Goal: Information Seeking & Learning: Learn about a topic

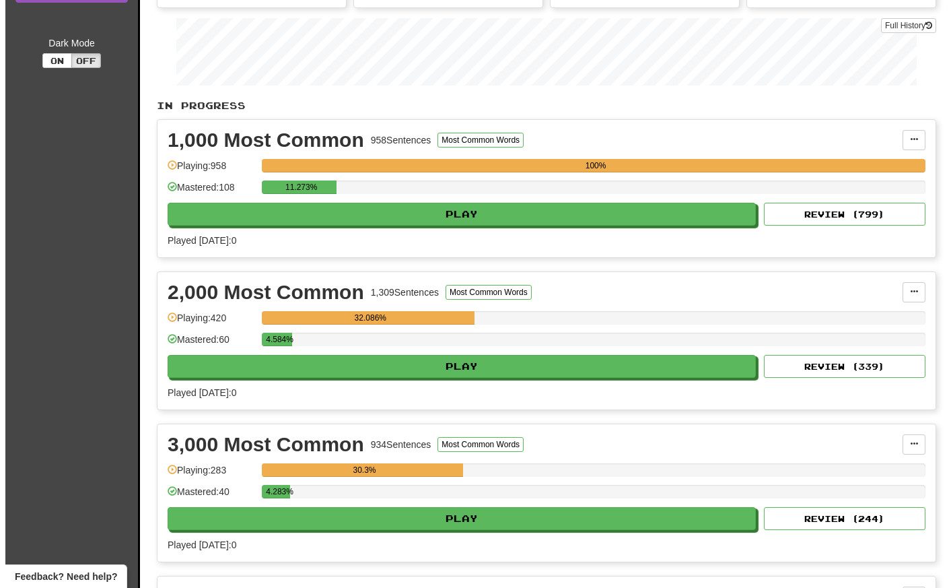
scroll to position [194, 0]
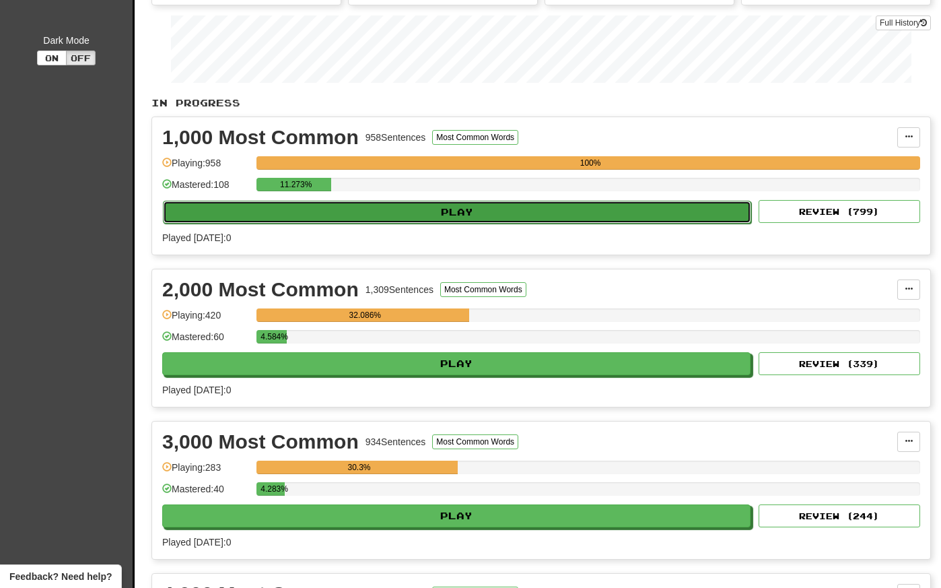
click at [534, 209] on button "Play" at bounding box center [457, 212] width 588 height 23
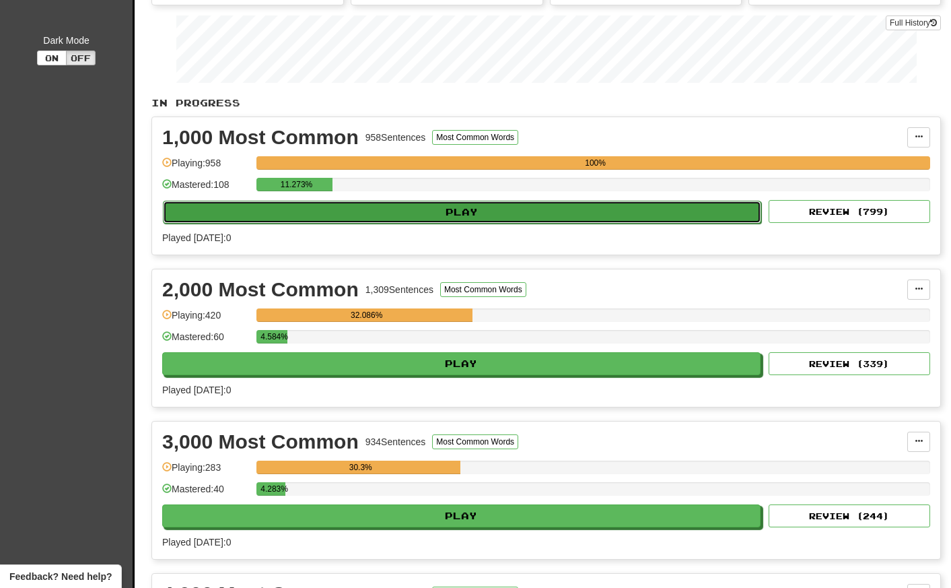
select select "**"
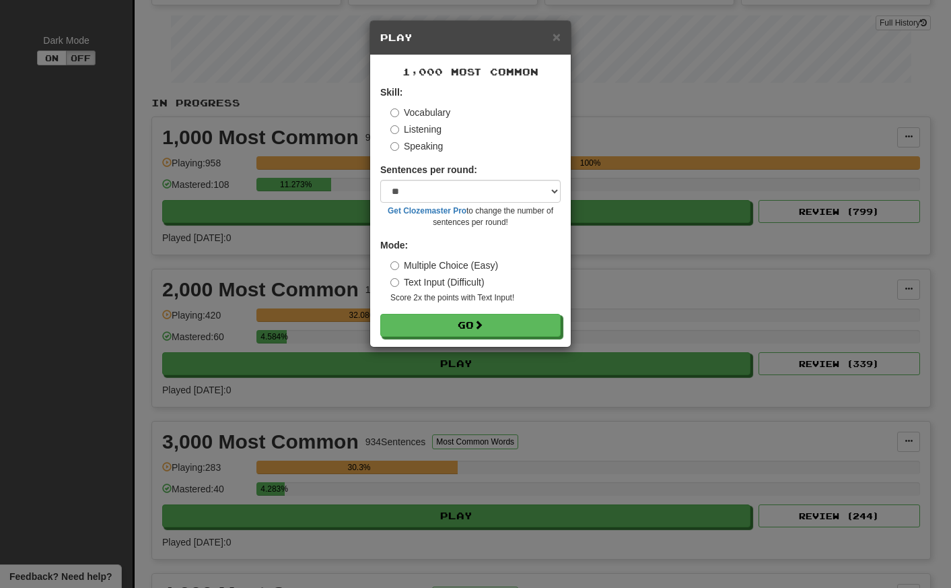
click at [331, 250] on div "× Play 1,000 Most Common Skill: Vocabulary Listening Speaking Sentences per rou…" at bounding box center [475, 294] width 951 height 588
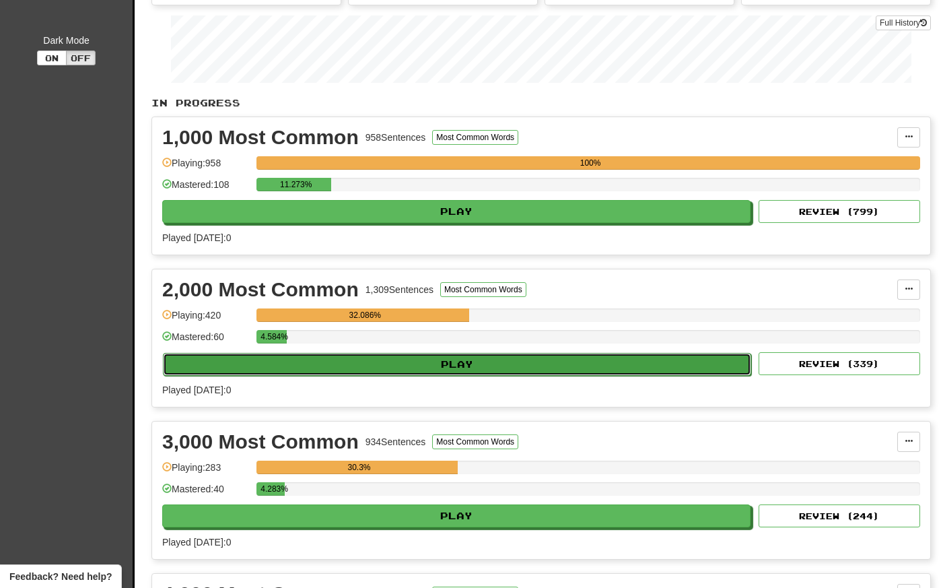
click at [413, 367] on button "Play" at bounding box center [457, 364] width 588 height 23
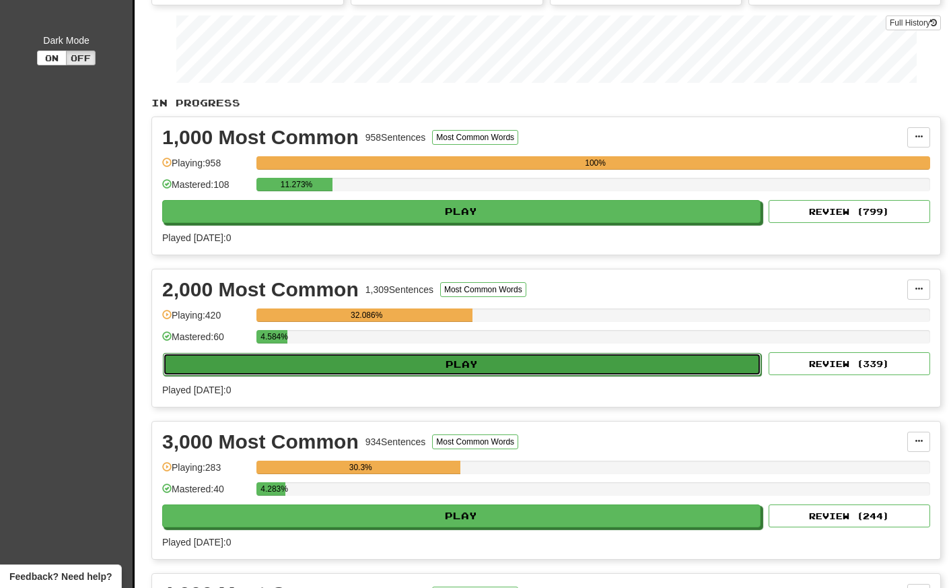
select select "**"
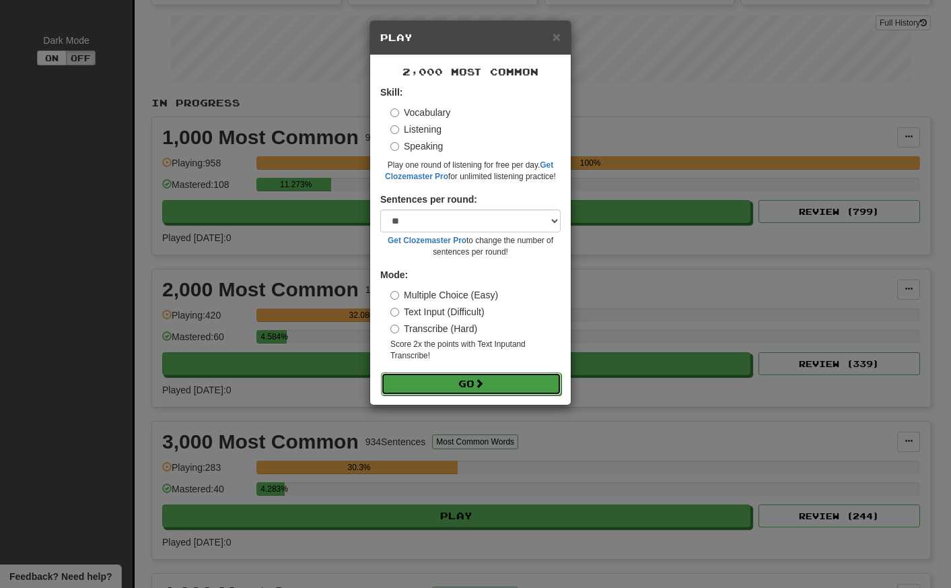
click at [436, 382] on button "Go" at bounding box center [471, 383] width 180 height 23
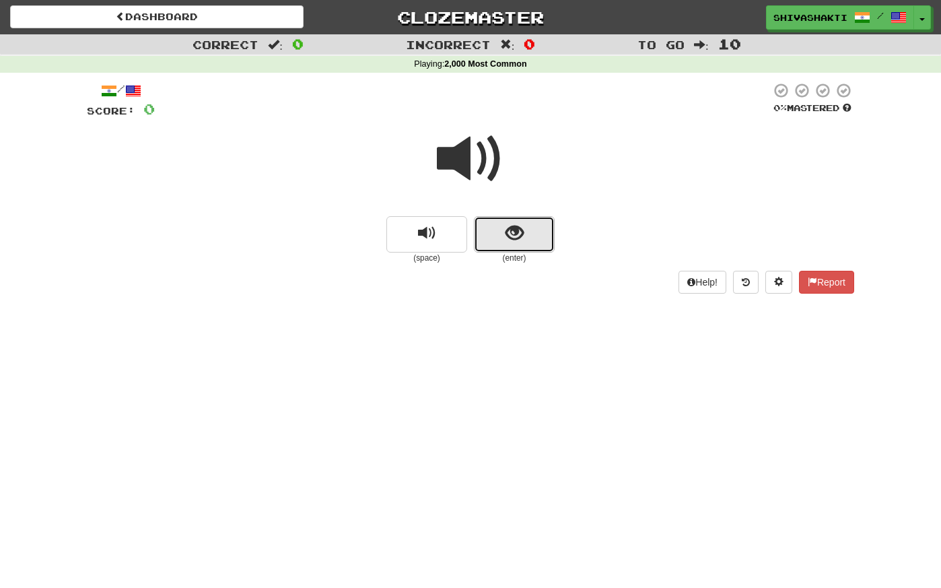
click at [524, 236] on button "show sentence" at bounding box center [514, 234] width 81 height 36
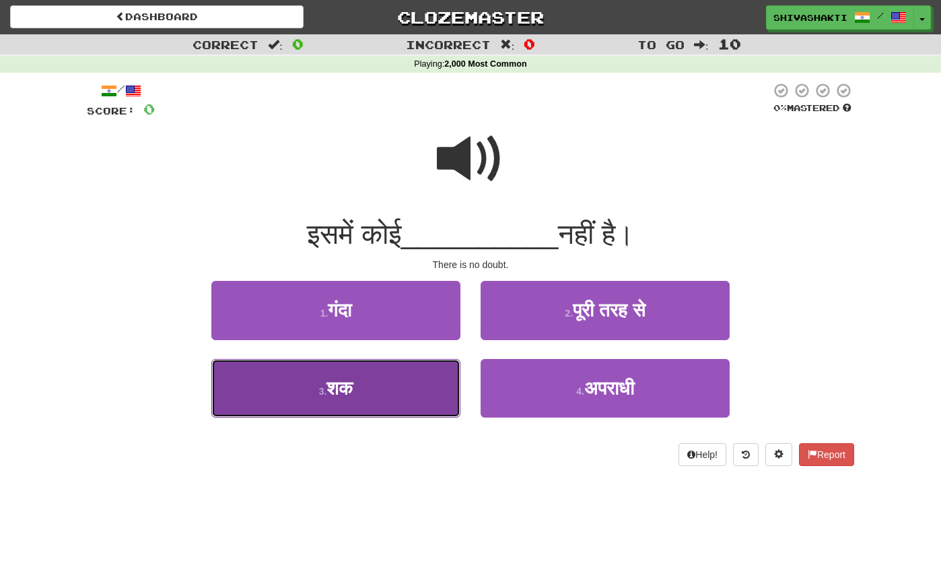
click at [358, 398] on button "3 . शक" at bounding box center [335, 388] width 249 height 59
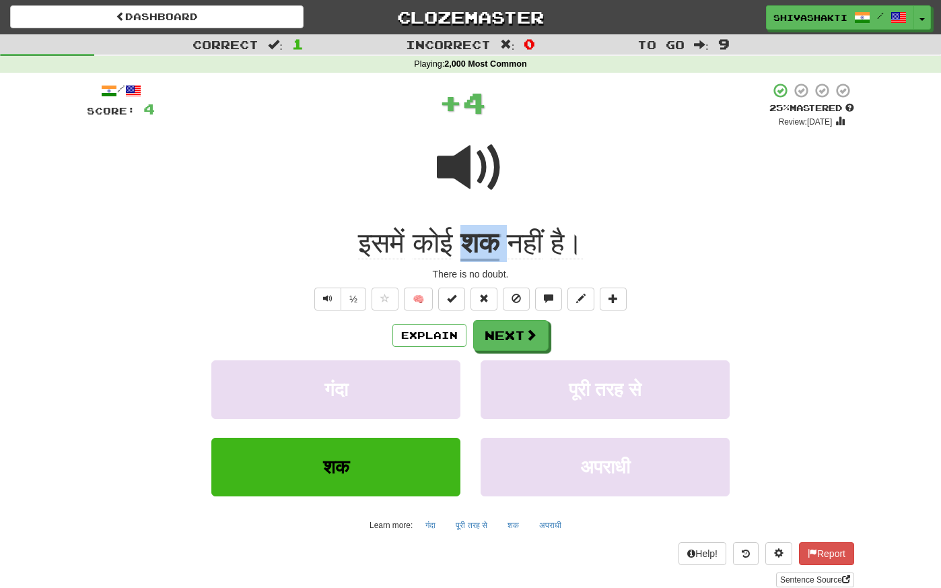
drag, startPoint x: 513, startPoint y: 240, endPoint x: 466, endPoint y: 238, distance: 47.2
click at [466, 237] on div "इसमें कोई शक नहीं है।" at bounding box center [471, 243] width 768 height 37
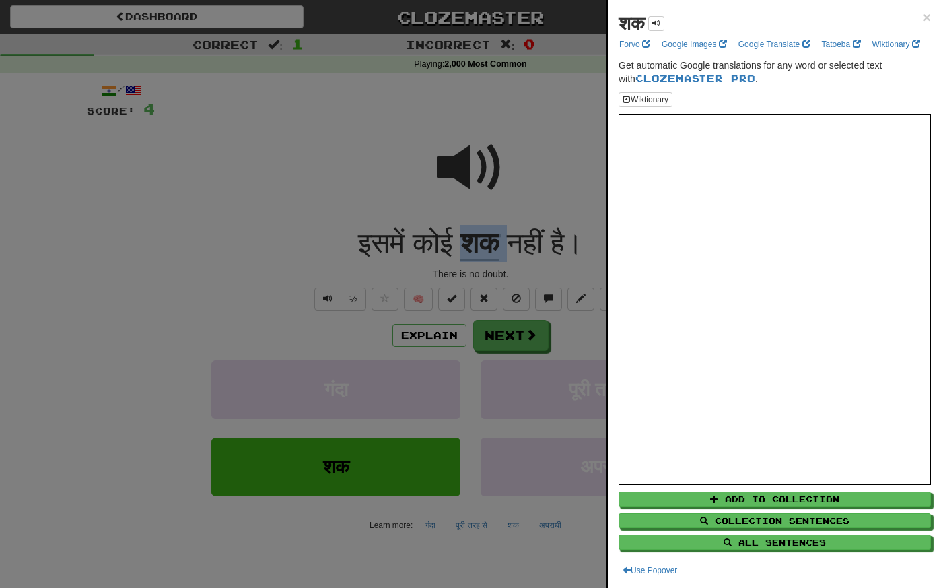
copy div "शक"
click at [193, 197] on div at bounding box center [470, 294] width 941 height 588
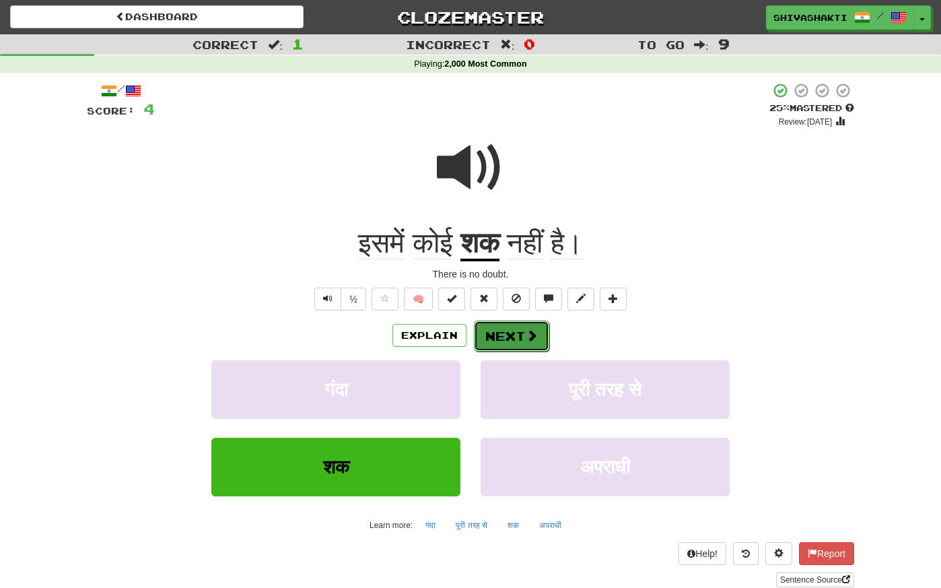
click at [508, 333] on button "Next" at bounding box center [511, 335] width 75 height 31
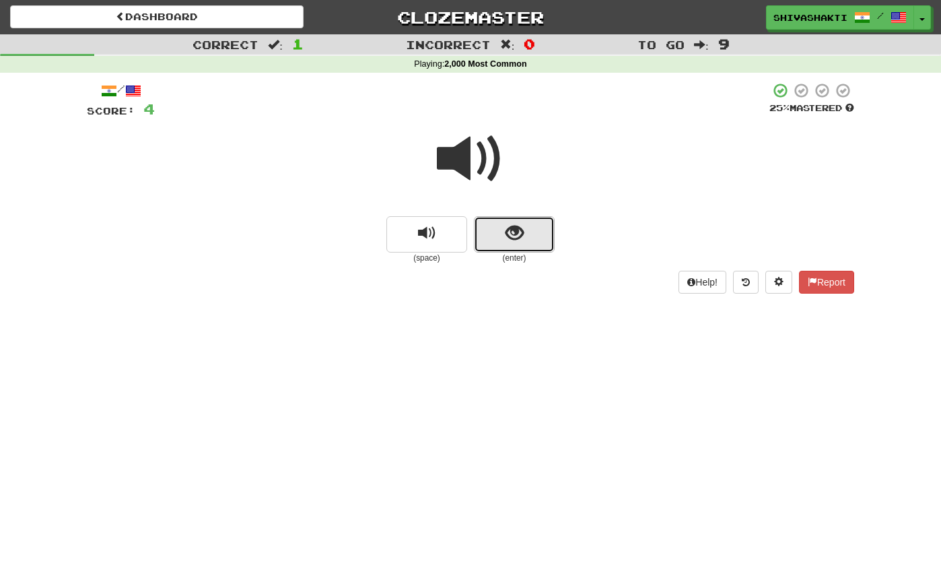
click at [504, 246] on button "show sentence" at bounding box center [514, 234] width 81 height 36
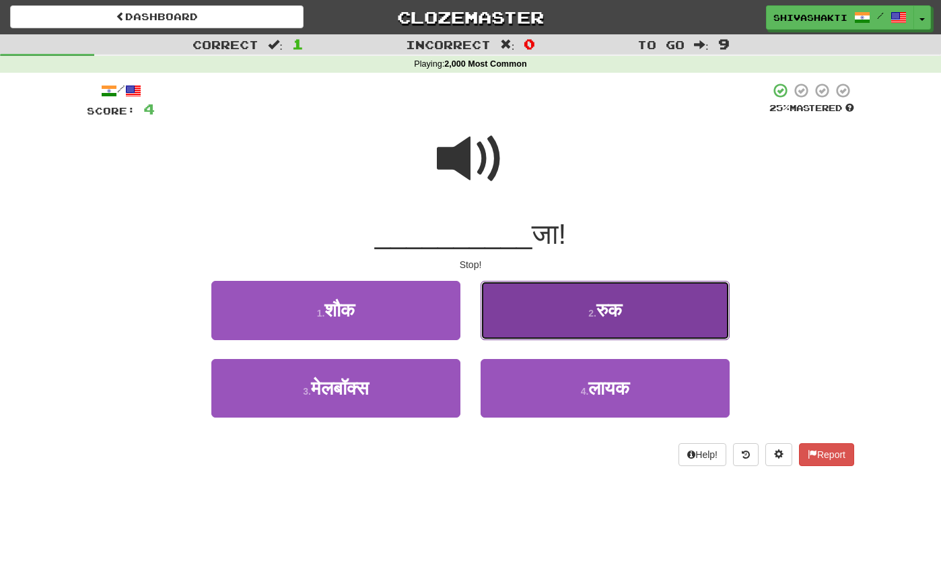
click at [575, 315] on button "2 . रुक" at bounding box center [605, 310] width 249 height 59
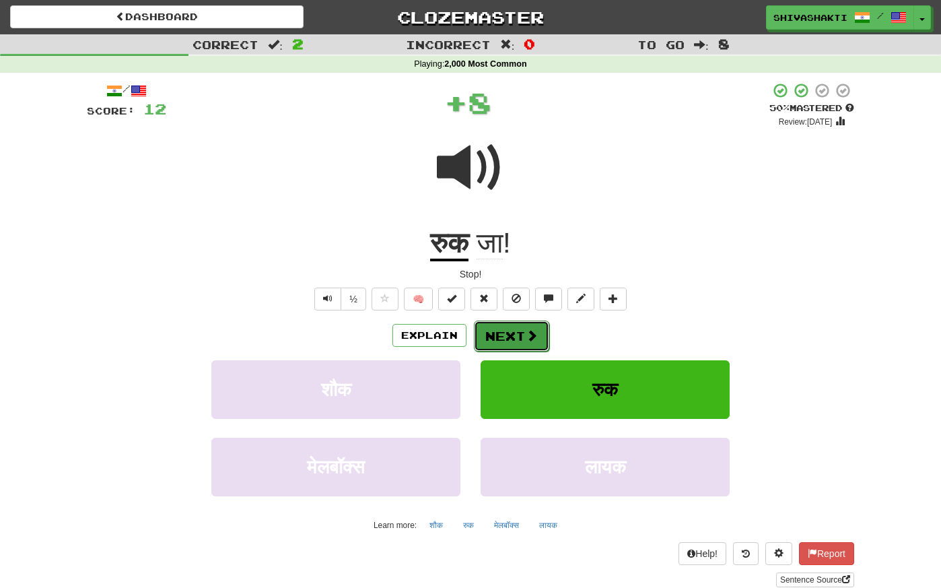
click at [527, 340] on span at bounding box center [532, 335] width 12 height 12
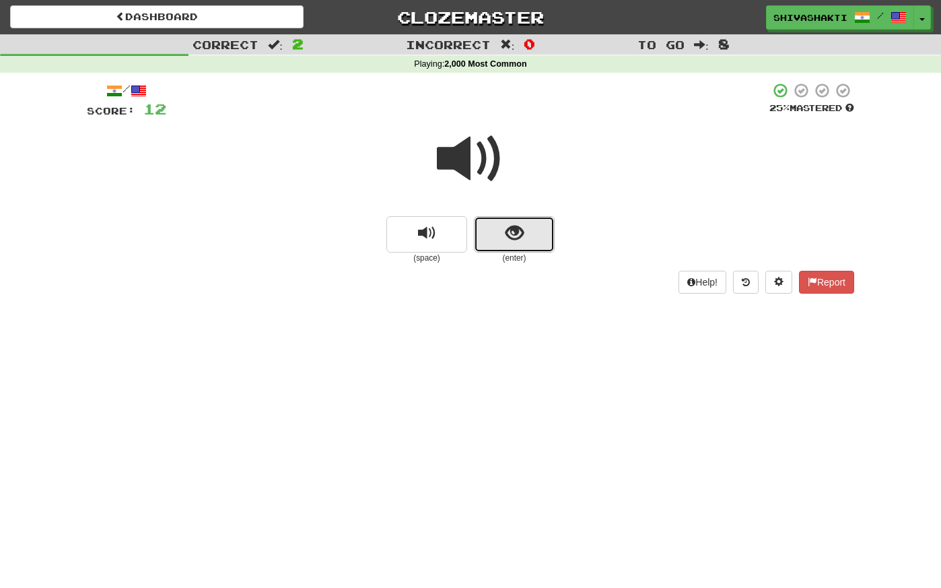
click at [513, 238] on span "show sentence" at bounding box center [515, 233] width 18 height 18
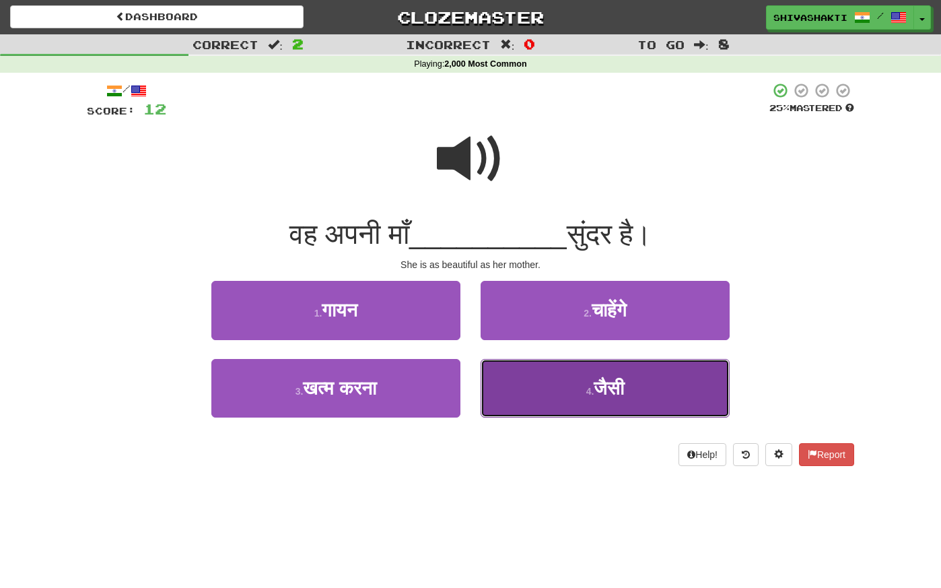
click at [578, 382] on button "4 . जैसी" at bounding box center [605, 388] width 249 height 59
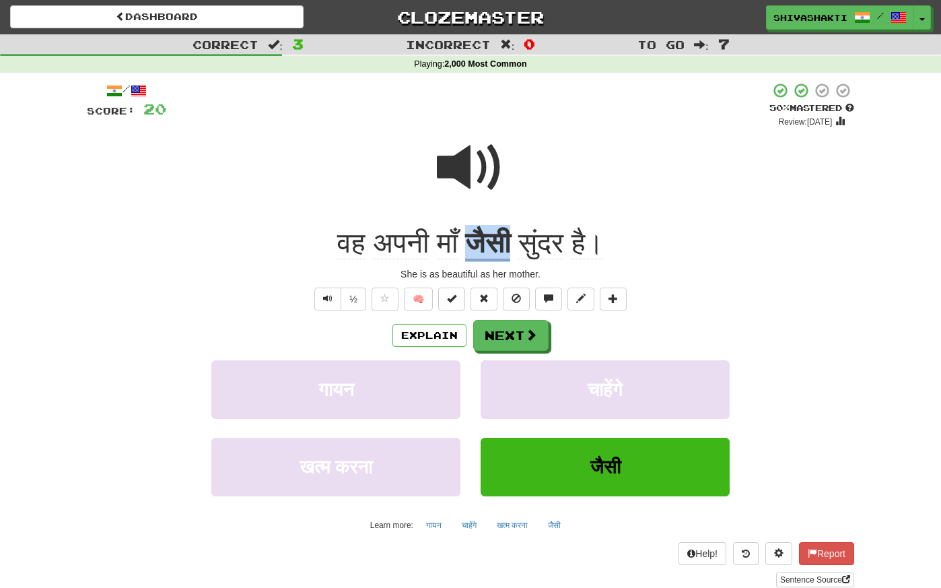
drag, startPoint x: 516, startPoint y: 244, endPoint x: 477, endPoint y: 242, distance: 39.8
click at [477, 242] on u "जैसी" at bounding box center [487, 244] width 45 height 34
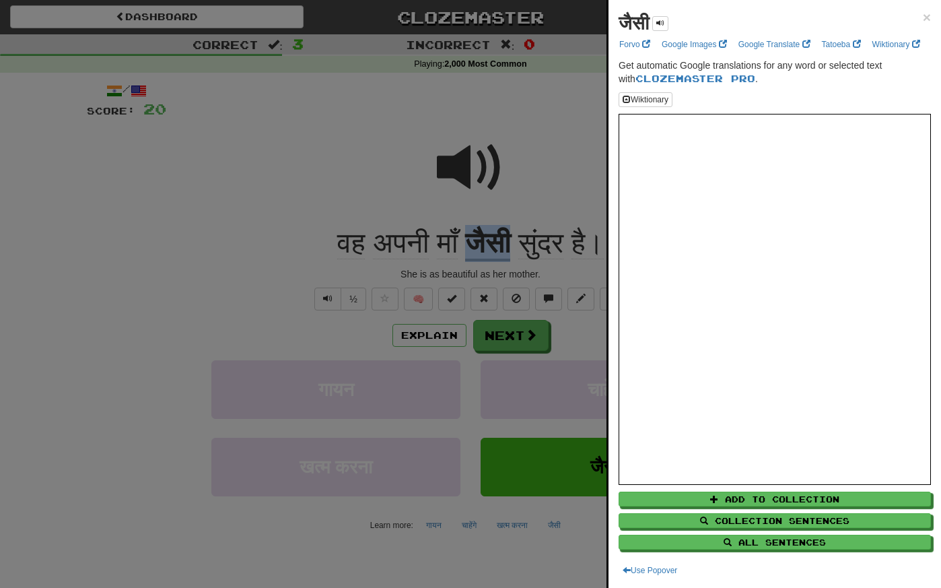
copy u "जैसी"
click at [329, 164] on div at bounding box center [470, 294] width 941 height 588
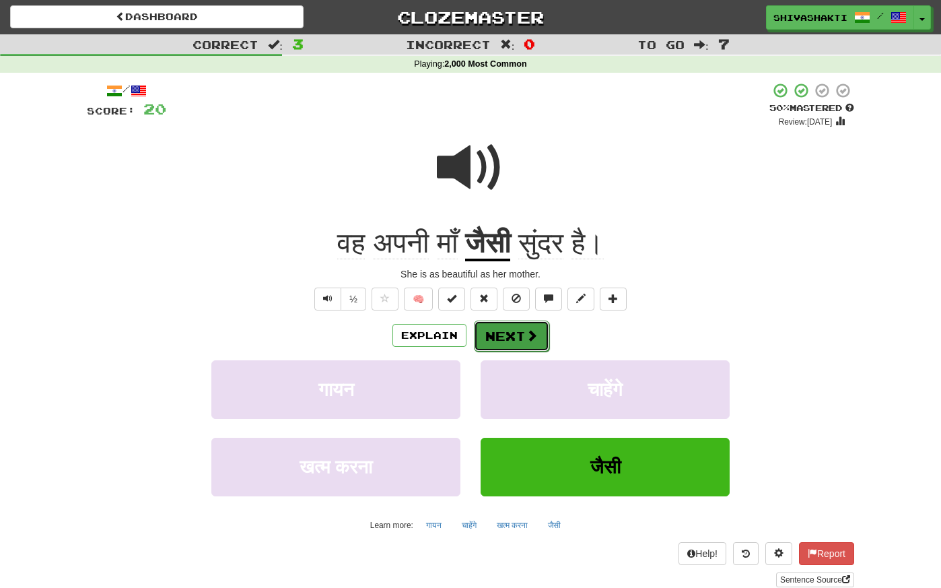
click at [506, 341] on button "Next" at bounding box center [511, 335] width 75 height 31
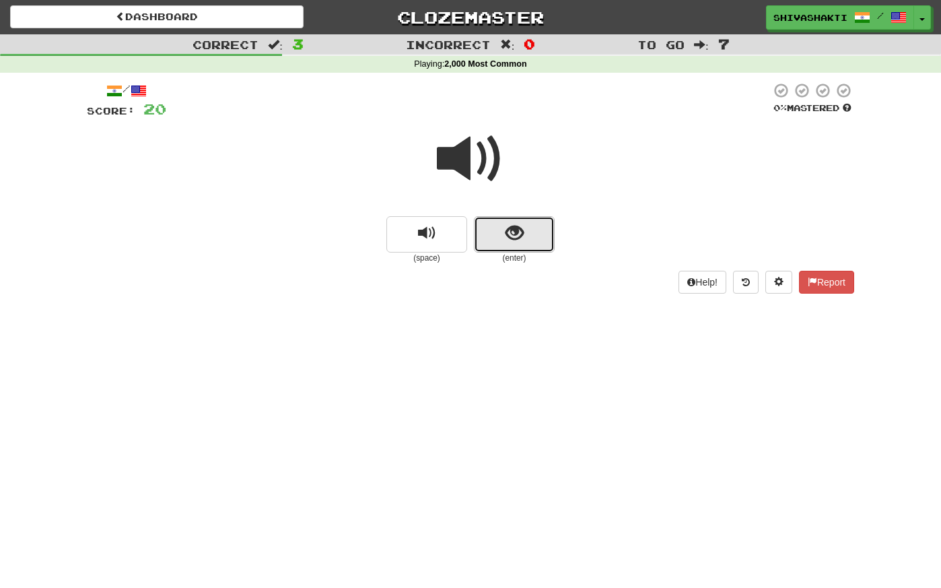
click at [519, 234] on span "show sentence" at bounding box center [515, 233] width 18 height 18
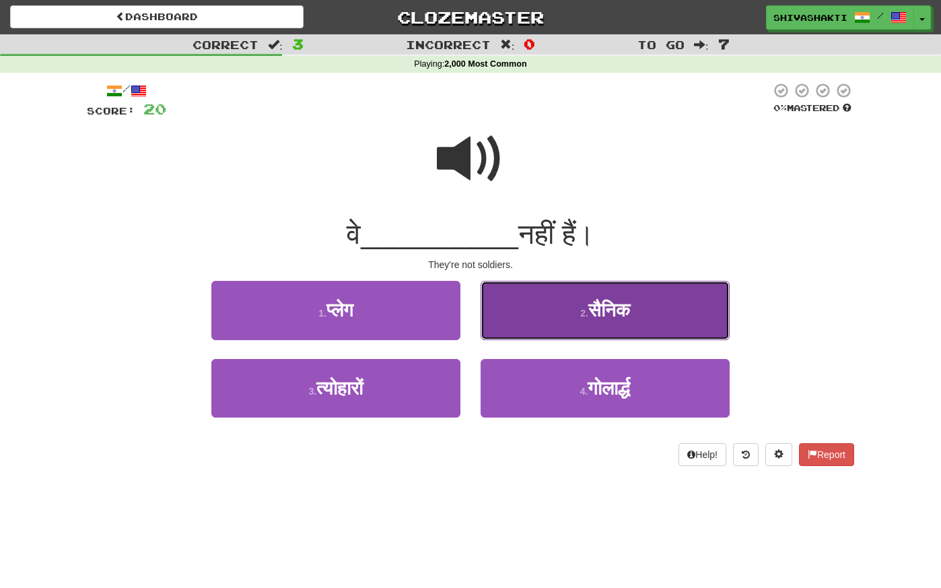
click at [587, 308] on small "2 ." at bounding box center [584, 313] width 8 height 11
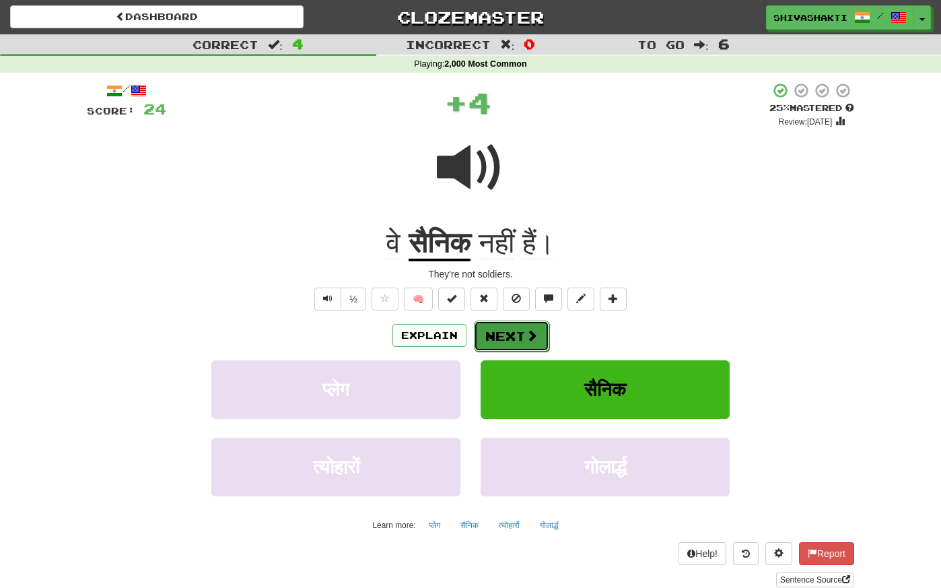
click at [543, 336] on button "Next" at bounding box center [511, 335] width 75 height 31
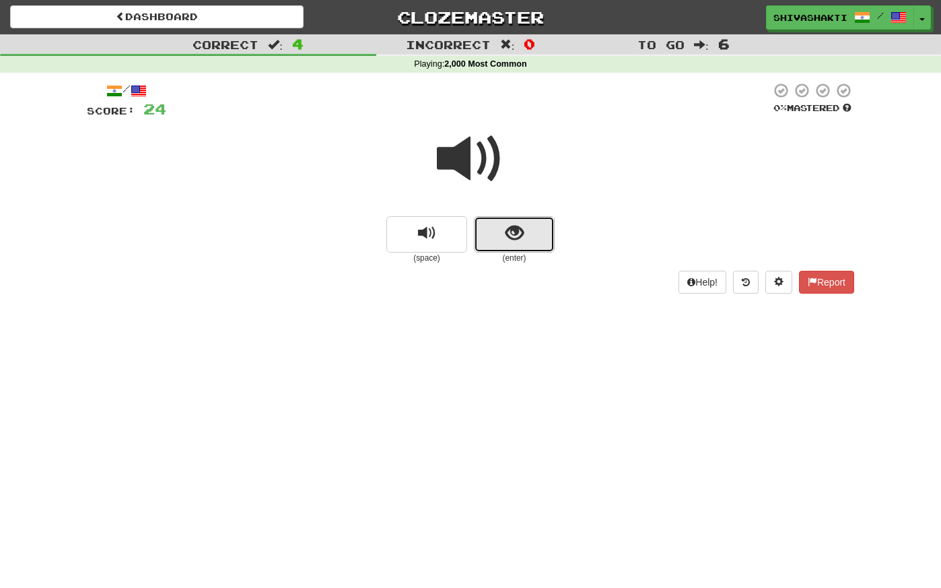
click at [518, 241] on span "show sentence" at bounding box center [515, 233] width 18 height 18
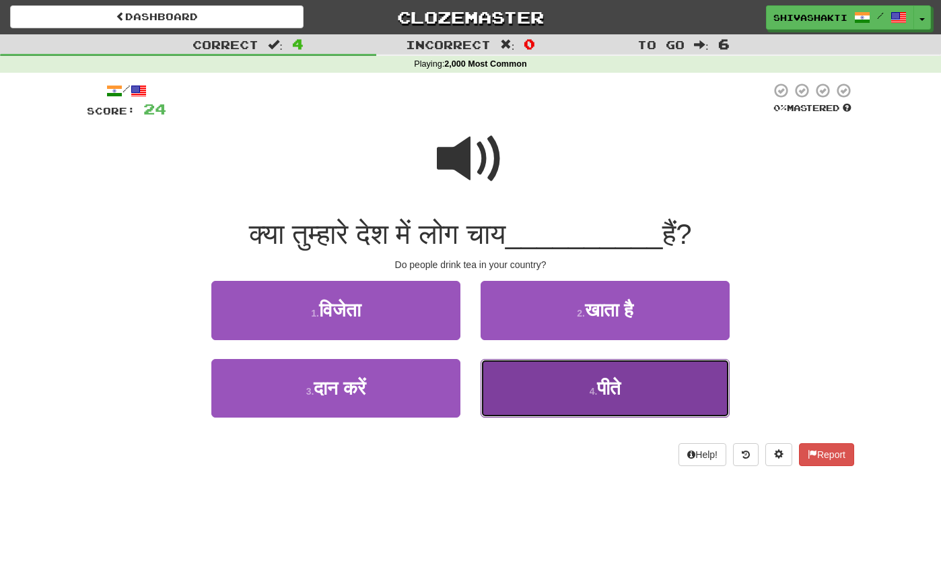
click at [628, 382] on button "4 . पीते" at bounding box center [605, 388] width 249 height 59
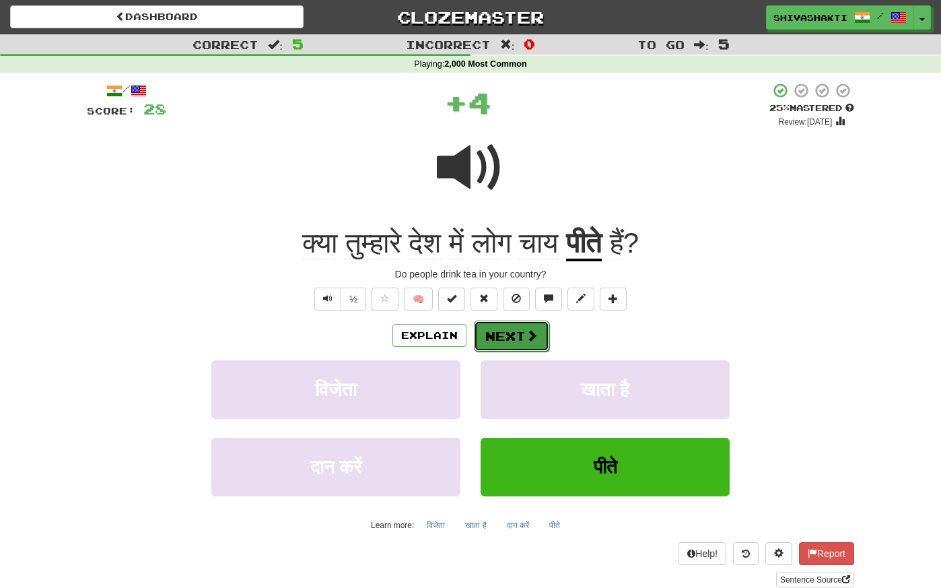
click at [522, 331] on button "Next" at bounding box center [511, 335] width 75 height 31
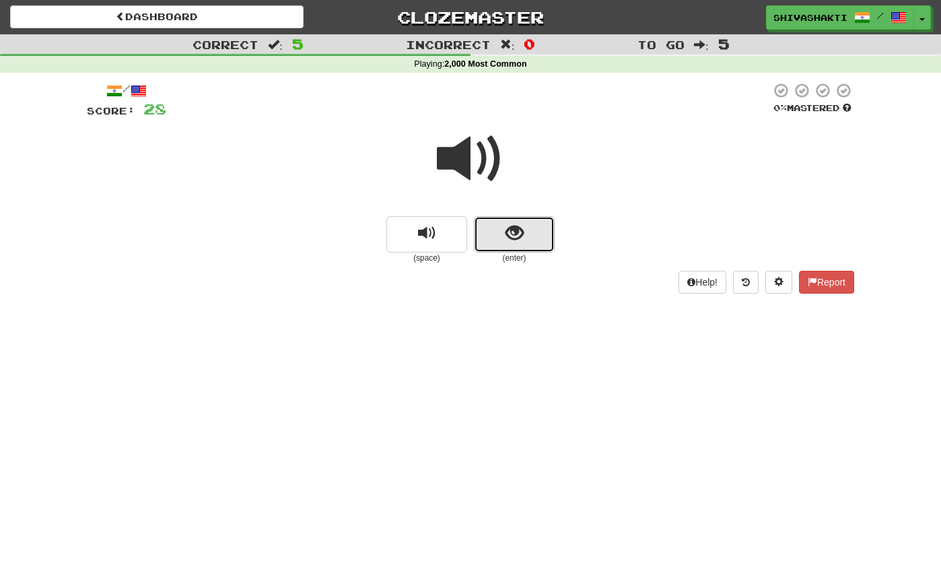
click at [518, 234] on span "show sentence" at bounding box center [515, 233] width 18 height 18
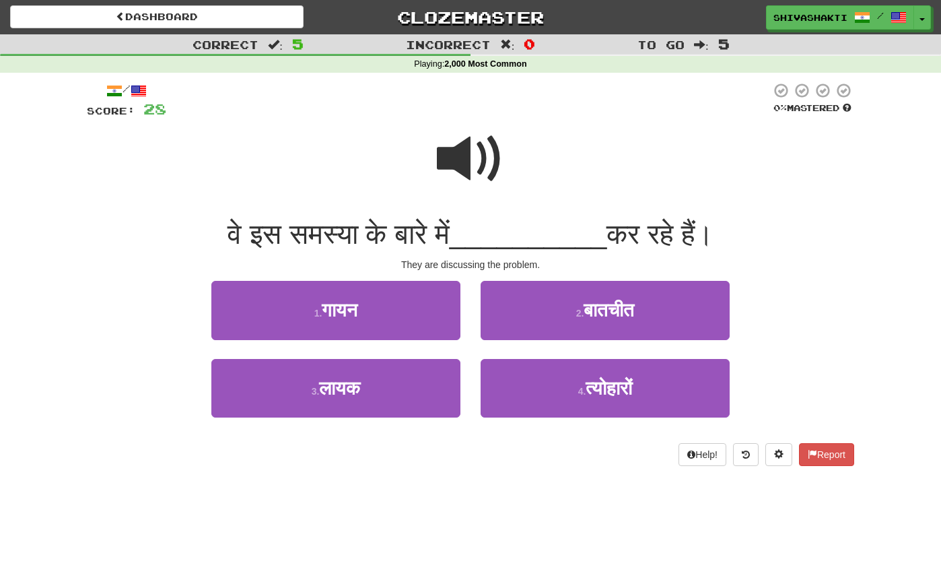
click at [485, 158] on span at bounding box center [470, 158] width 67 height 67
click at [487, 160] on span at bounding box center [470, 158] width 67 height 67
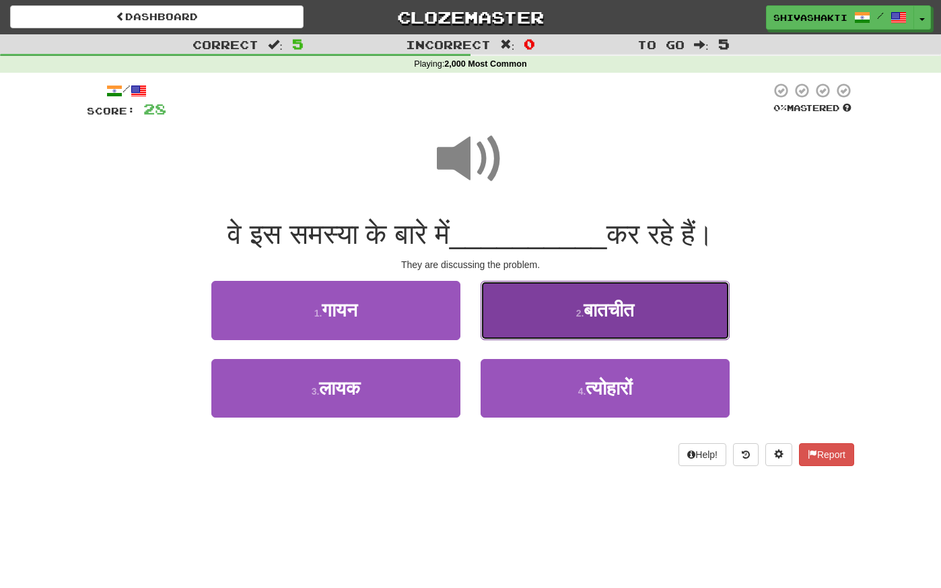
click at [569, 310] on button "2 . बातचीत" at bounding box center [605, 310] width 249 height 59
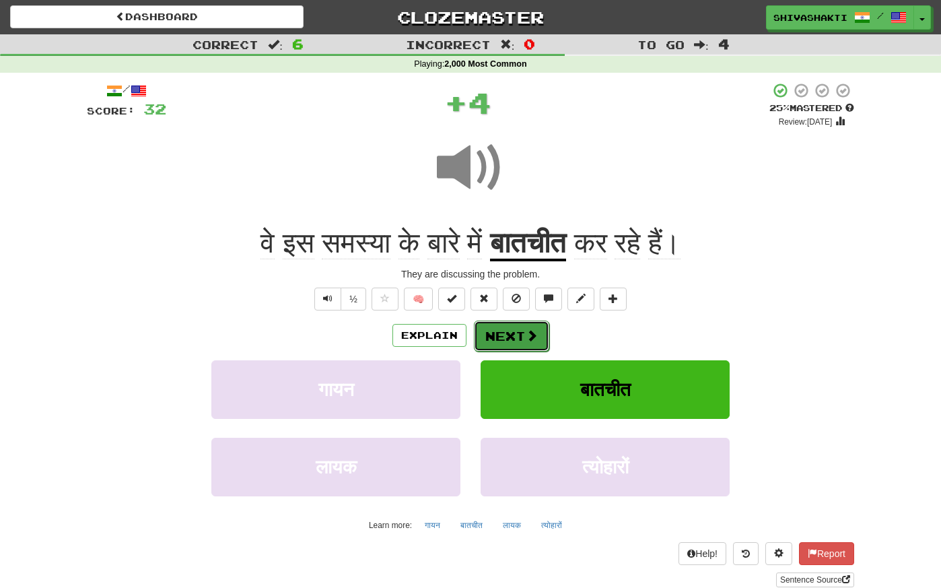
click at [492, 340] on button "Next" at bounding box center [511, 335] width 75 height 31
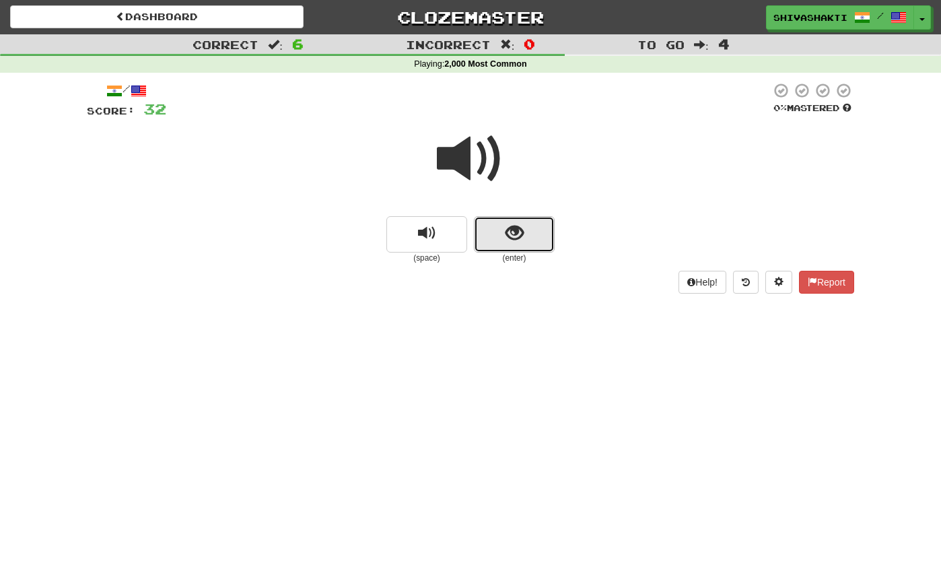
click at [518, 240] on span "show sentence" at bounding box center [515, 233] width 18 height 18
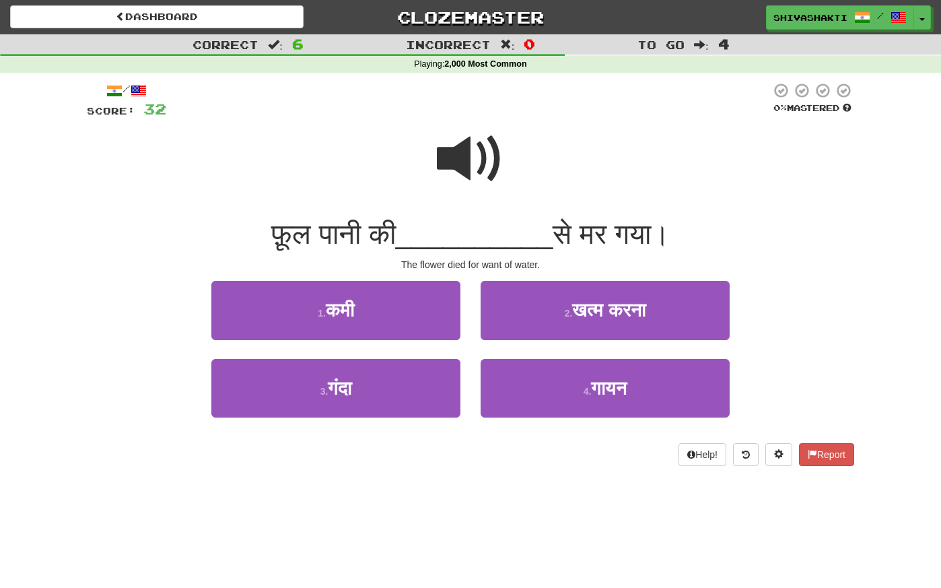
click at [468, 139] on span at bounding box center [470, 158] width 67 height 67
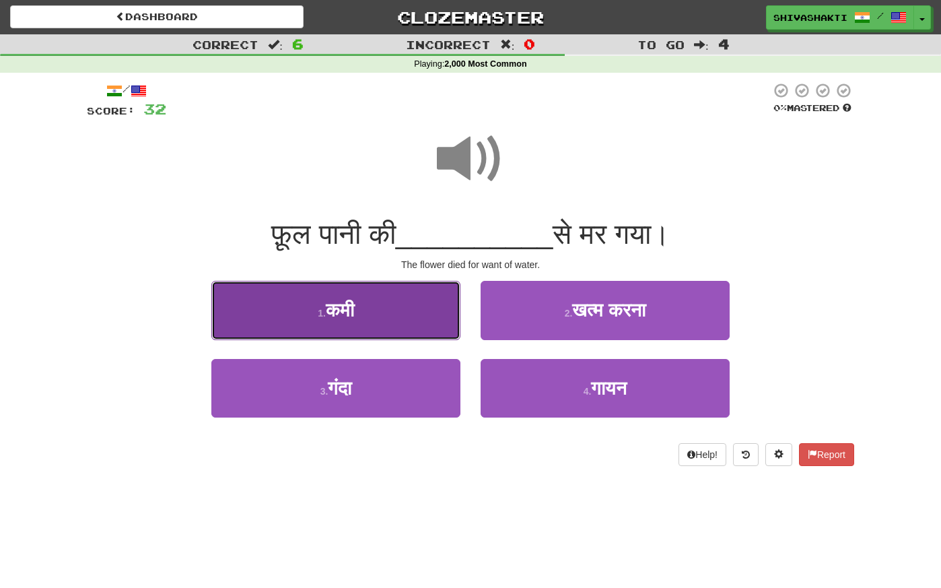
click at [343, 316] on span "कमी" at bounding box center [340, 310] width 28 height 21
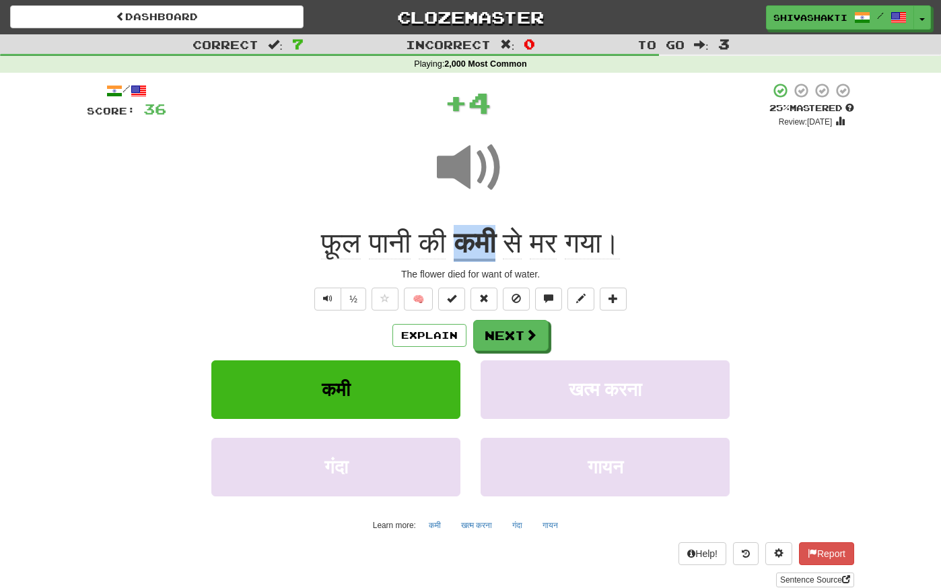
drag, startPoint x: 502, startPoint y: 247, endPoint x: 461, endPoint y: 250, distance: 40.5
click at [461, 250] on u "कमी" at bounding box center [475, 244] width 42 height 34
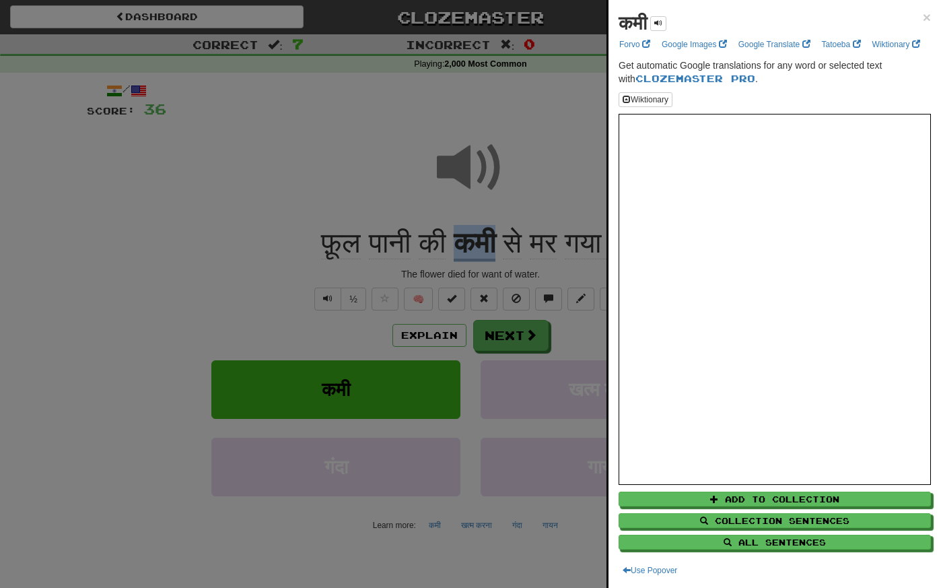
copy u "कमी"
click at [69, 174] on div at bounding box center [470, 294] width 941 height 588
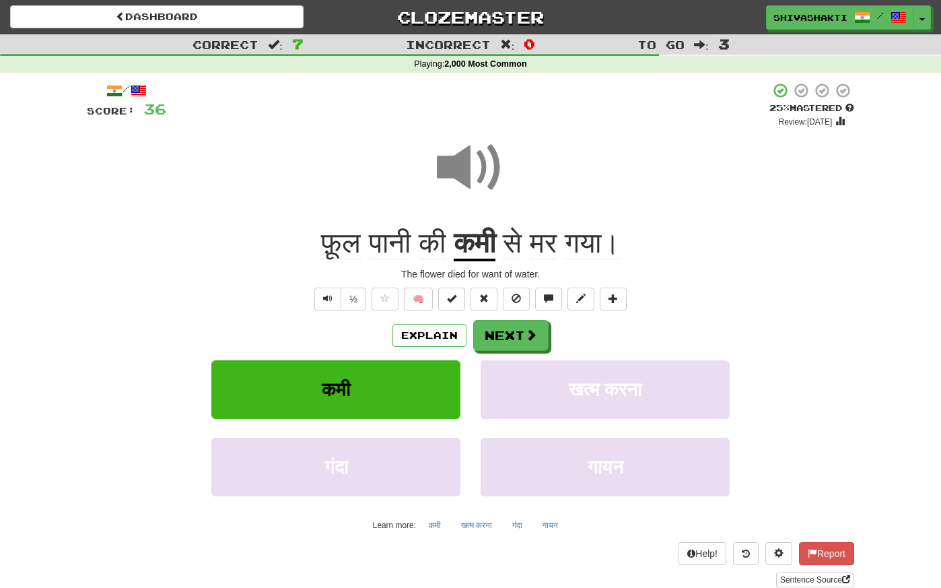
click at [473, 170] on span at bounding box center [470, 167] width 67 height 67
click at [510, 334] on button "Next" at bounding box center [511, 335] width 75 height 31
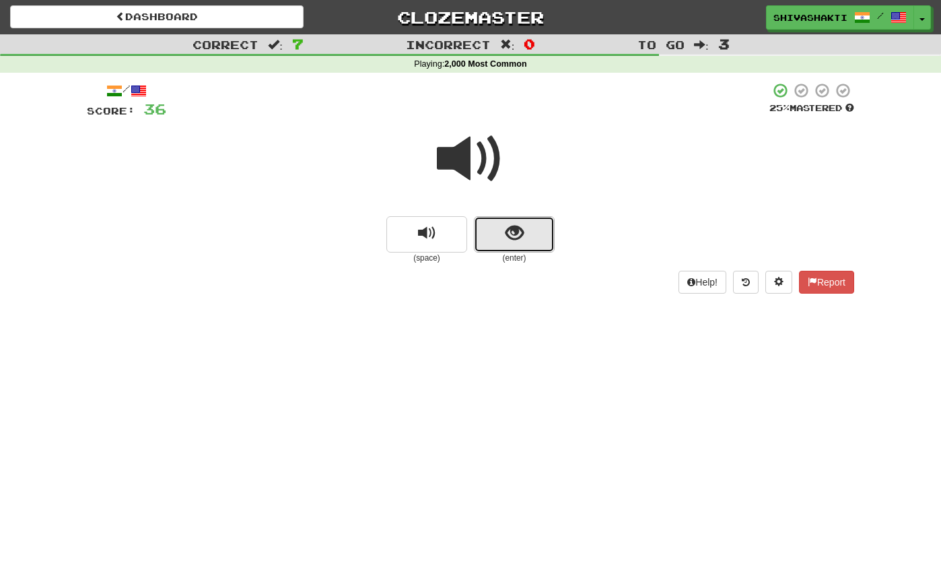
click at [514, 234] on span "show sentence" at bounding box center [515, 233] width 18 height 18
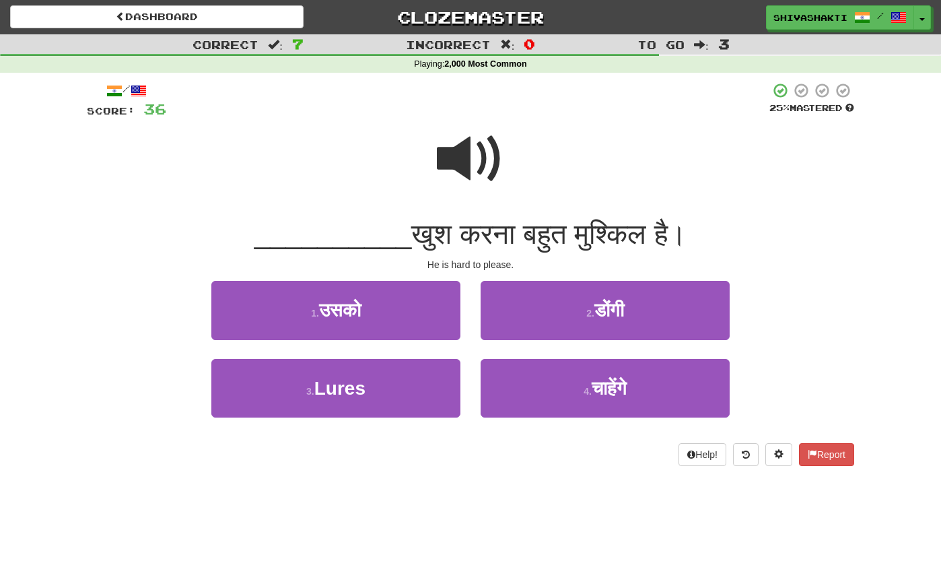
click at [467, 151] on span at bounding box center [470, 158] width 67 height 67
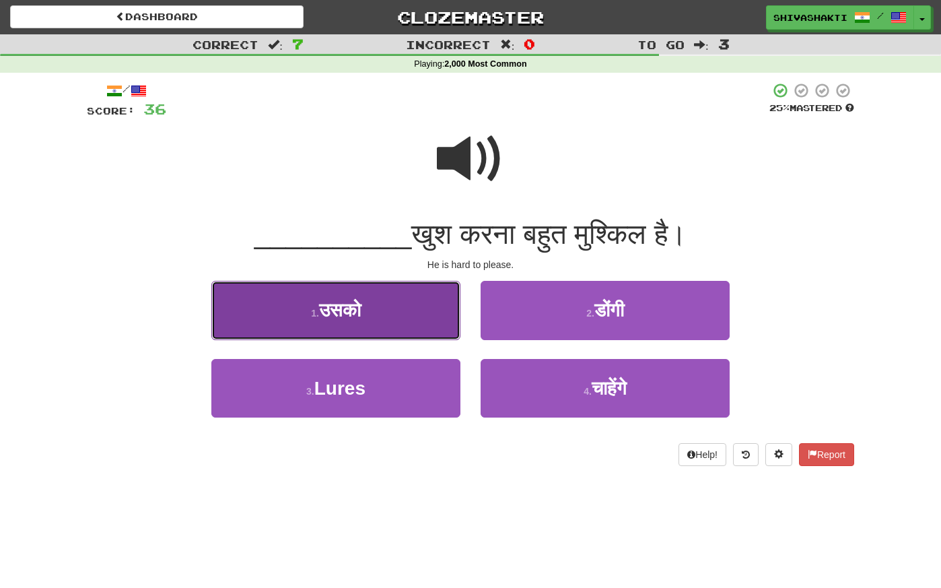
click at [380, 303] on button "1 . उसको" at bounding box center [335, 310] width 249 height 59
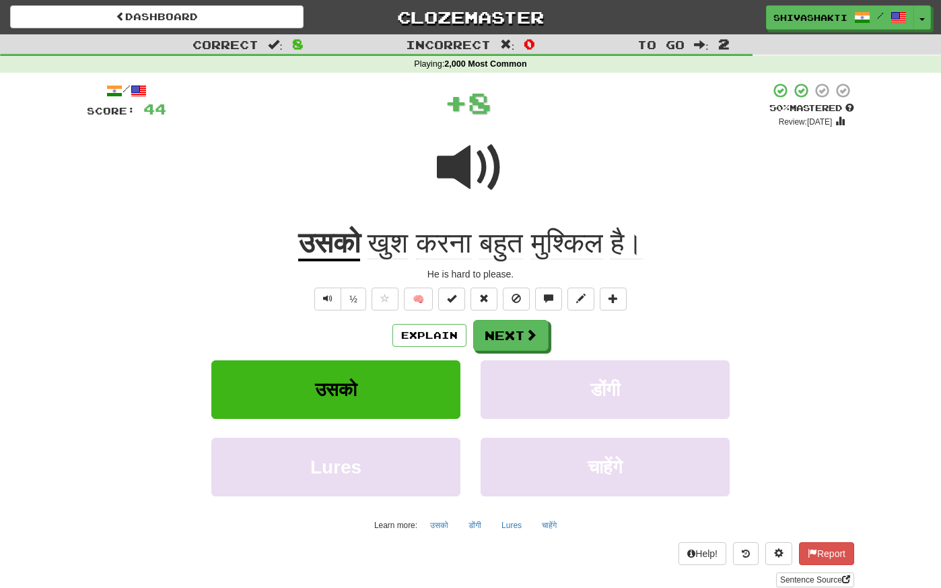
click at [475, 178] on span at bounding box center [470, 167] width 67 height 67
click at [528, 343] on button "Next" at bounding box center [511, 335] width 75 height 31
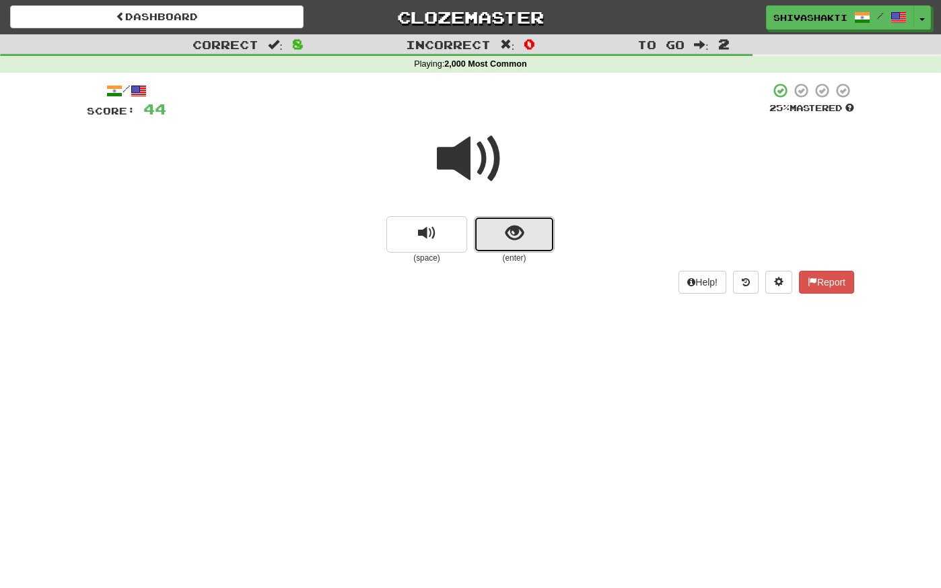
click at [522, 239] on span "show sentence" at bounding box center [515, 233] width 18 height 18
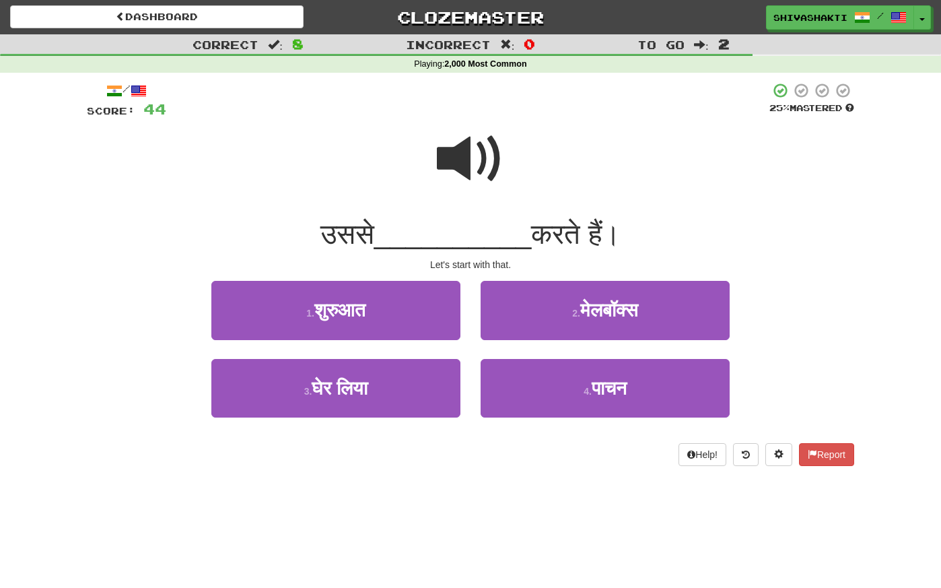
click at [483, 160] on span at bounding box center [470, 158] width 67 height 67
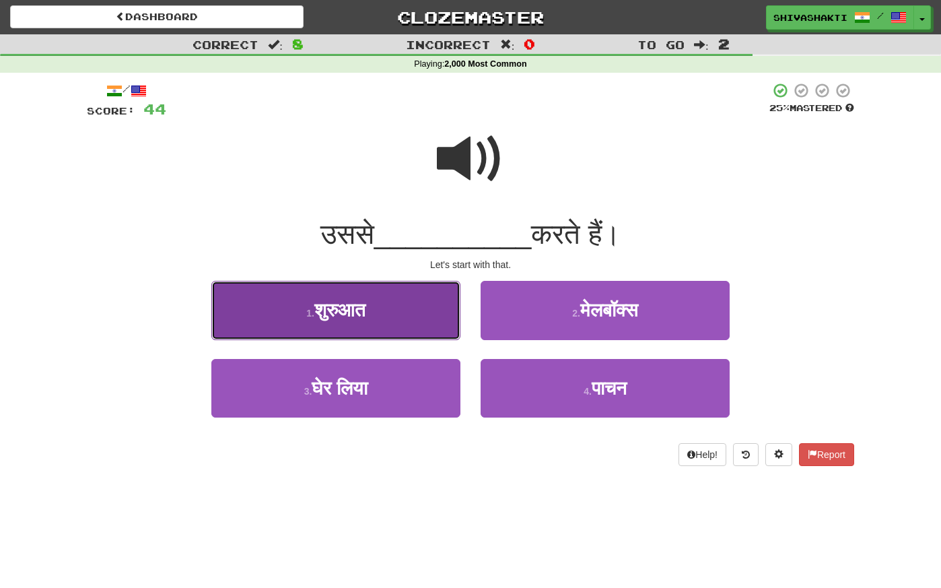
click at [364, 305] on span "शुरुआत" at bounding box center [339, 310] width 51 height 21
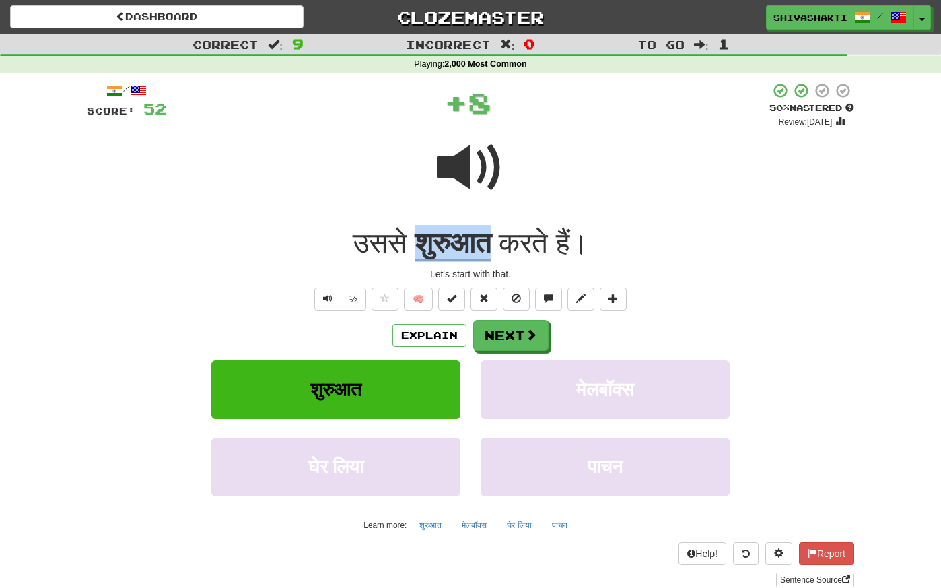
drag, startPoint x: 500, startPoint y: 246, endPoint x: 410, endPoint y: 237, distance: 90.6
click at [410, 237] on div "उससे शुरुआत करते हैं।" at bounding box center [471, 243] width 768 height 37
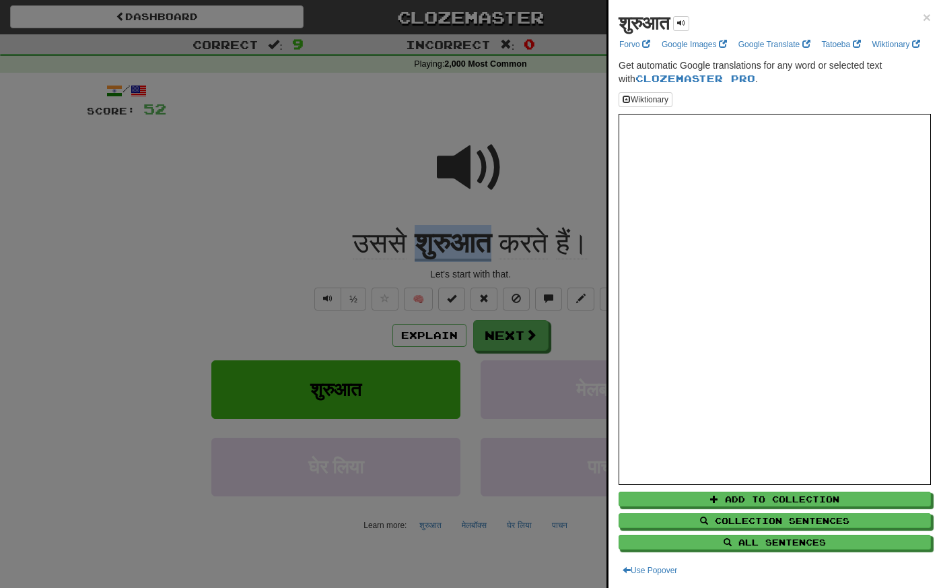
copy u "शुरुआत"
click at [384, 106] on div at bounding box center [470, 294] width 941 height 588
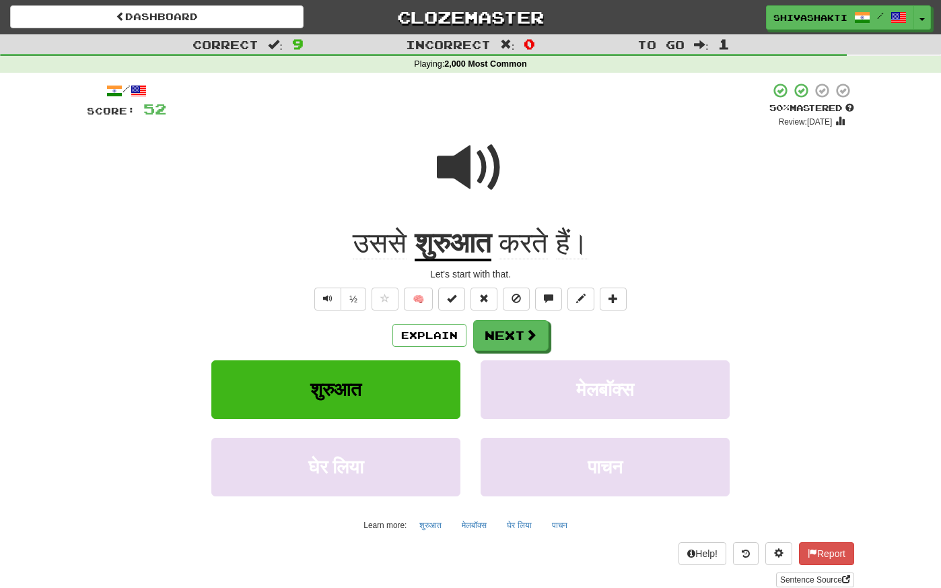
click at [466, 154] on span at bounding box center [470, 167] width 67 height 67
click at [512, 337] on button "Next" at bounding box center [511, 335] width 75 height 31
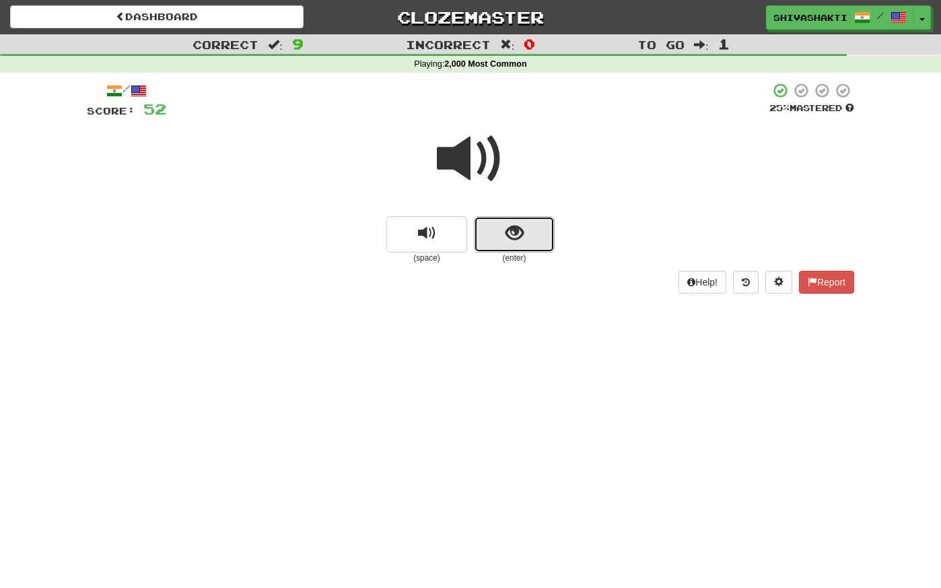
click at [518, 232] on span "show sentence" at bounding box center [515, 233] width 18 height 18
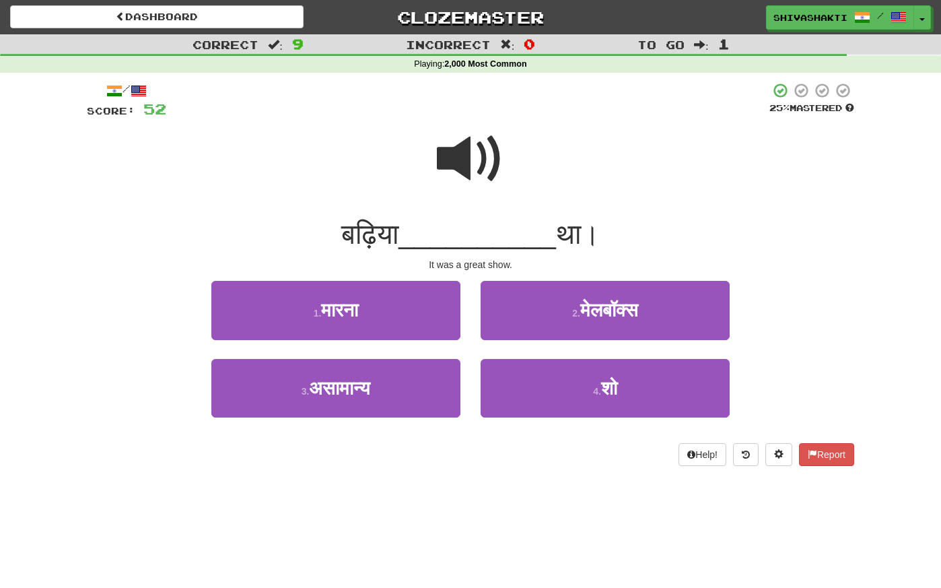
click at [481, 134] on span at bounding box center [470, 158] width 67 height 67
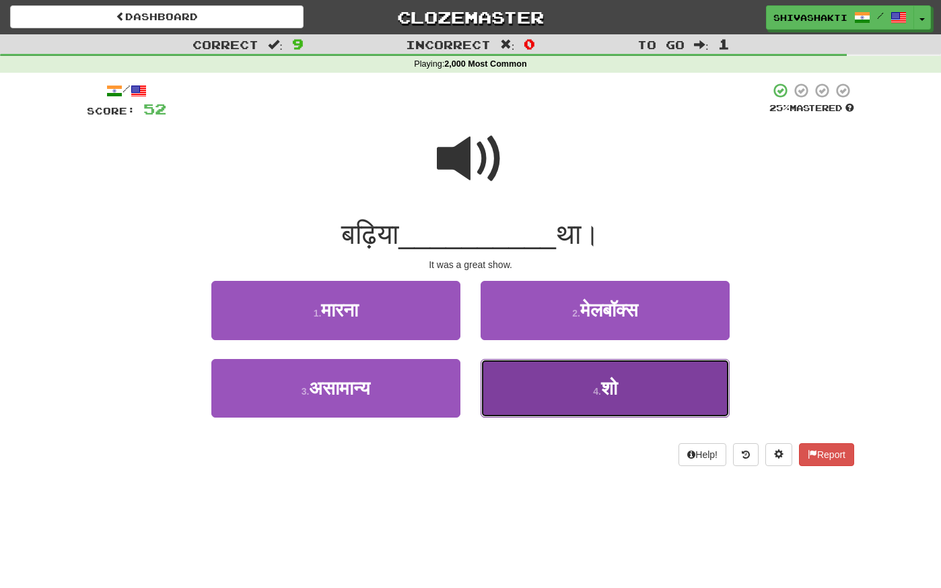
click at [622, 406] on button "4 . शो" at bounding box center [605, 388] width 249 height 59
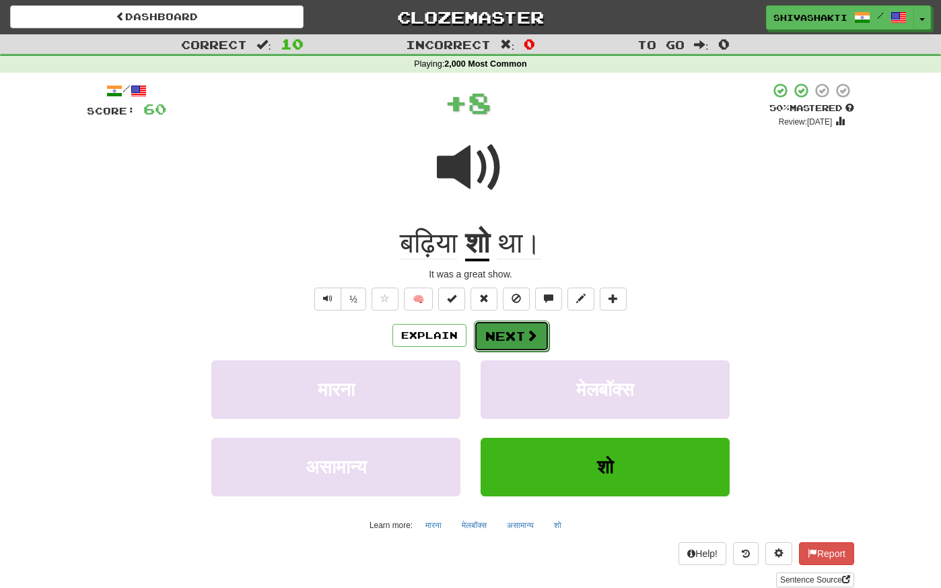
click at [512, 327] on button "Next" at bounding box center [511, 335] width 75 height 31
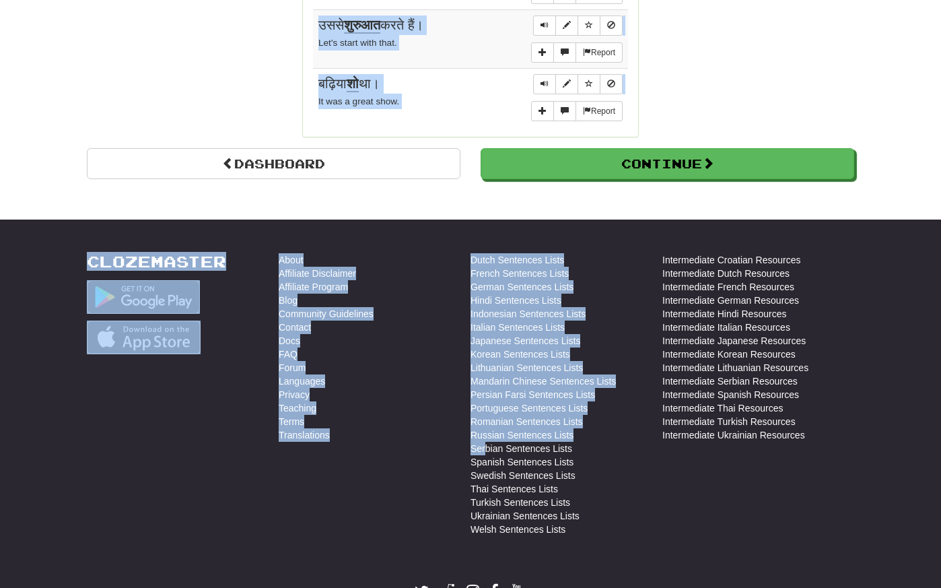
scroll to position [1372, 0]
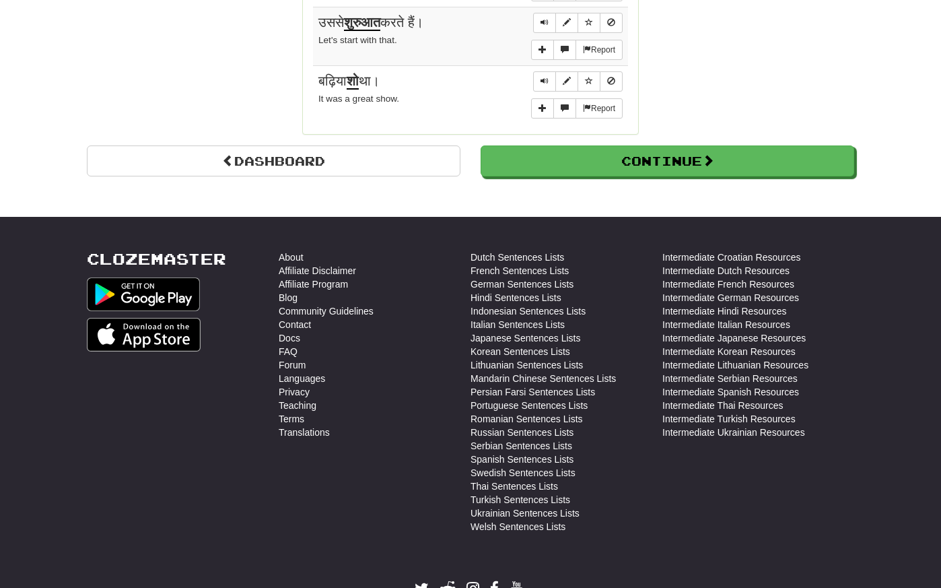
drag, startPoint x: 311, startPoint y: 248, endPoint x: 552, endPoint y: 131, distance: 268.0
copy h2 "Sentences:"
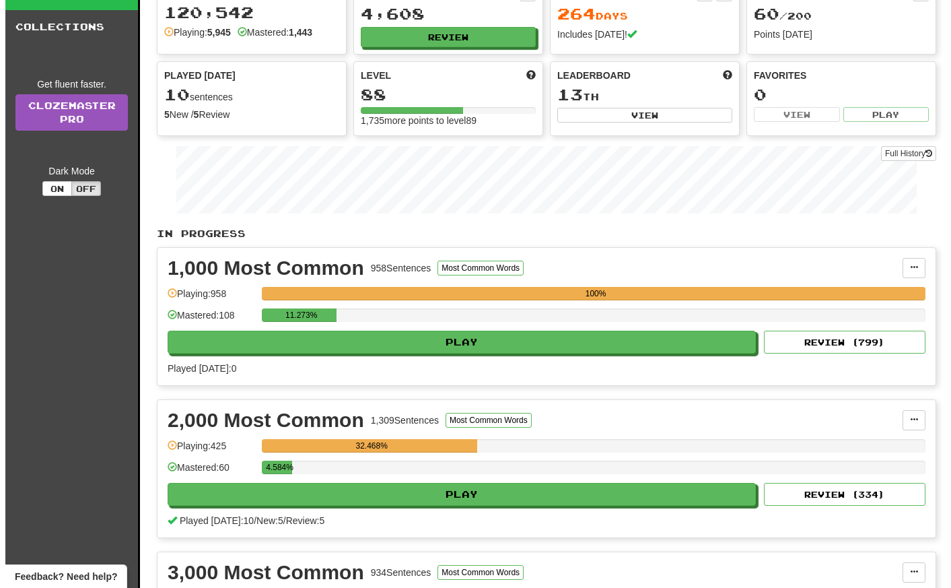
scroll to position [65, 0]
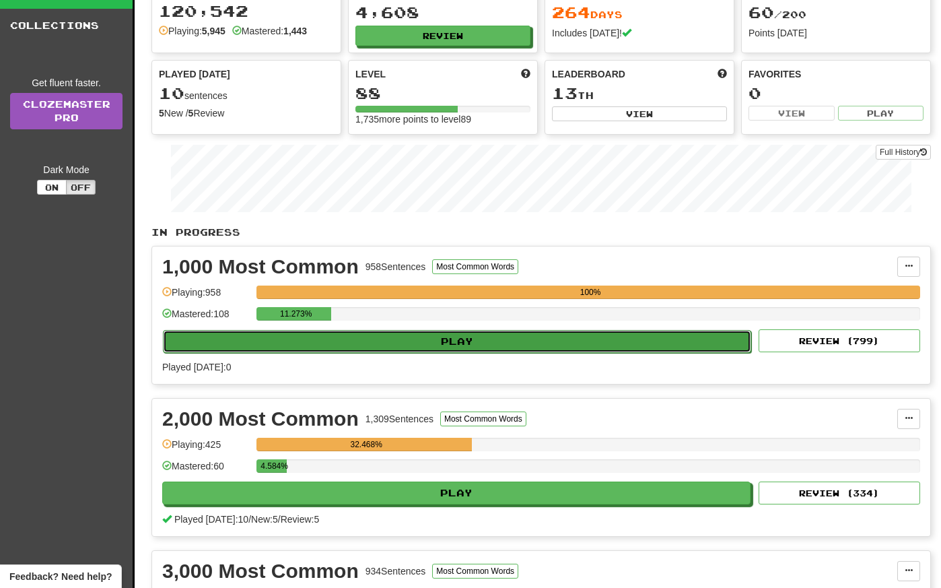
click at [485, 345] on button "Play" at bounding box center [457, 341] width 588 height 23
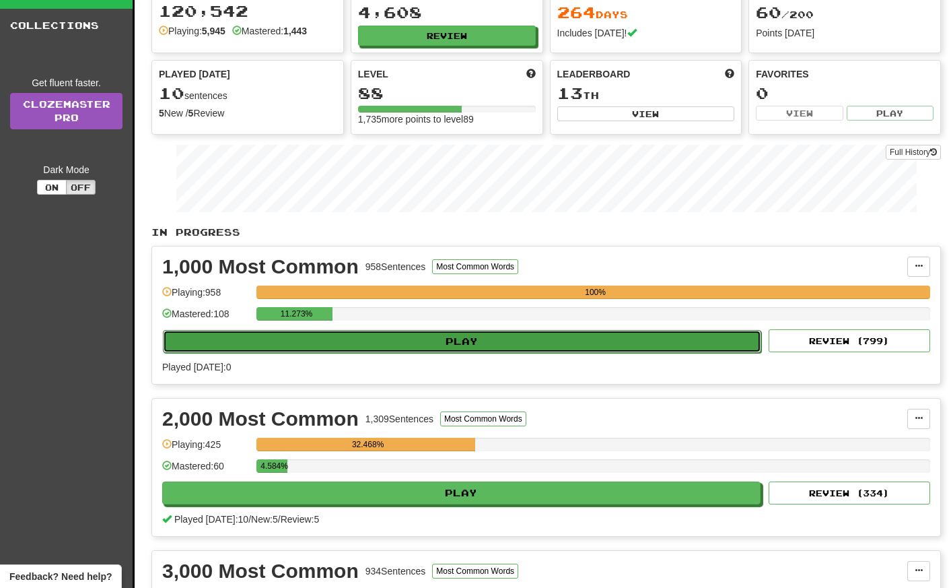
select select "**"
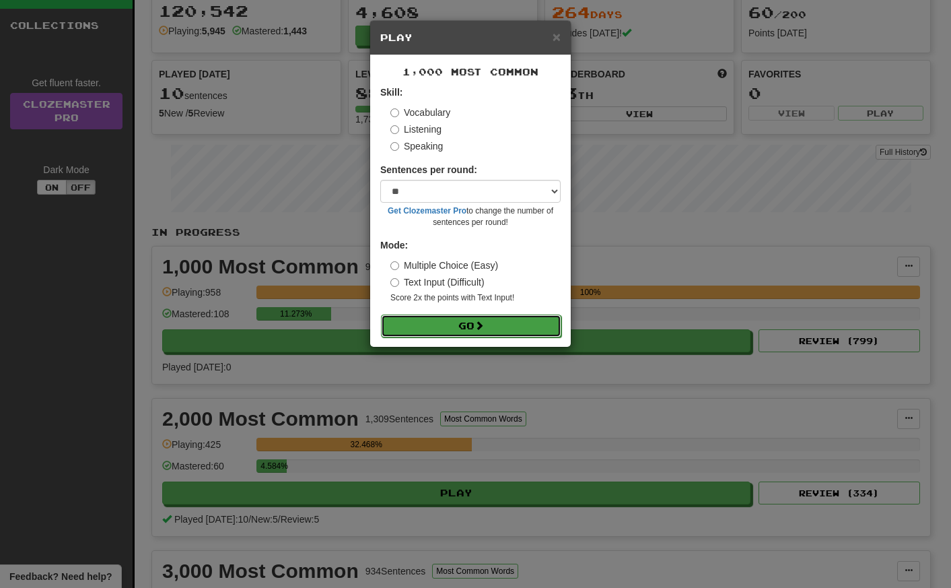
click at [476, 332] on button "Go" at bounding box center [471, 325] width 180 height 23
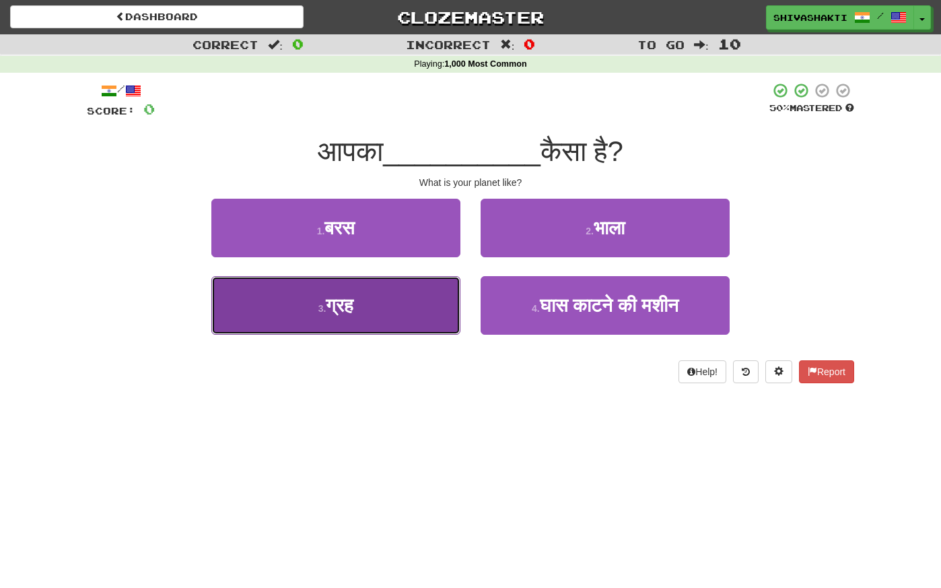
click at [427, 307] on button "3 . ग्रह" at bounding box center [335, 305] width 249 height 59
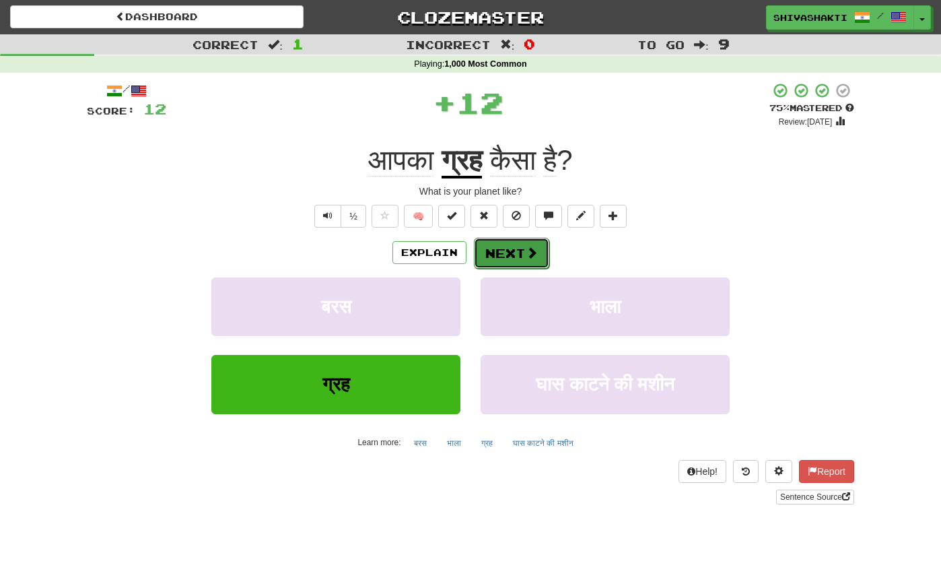
click at [512, 252] on button "Next" at bounding box center [511, 253] width 75 height 31
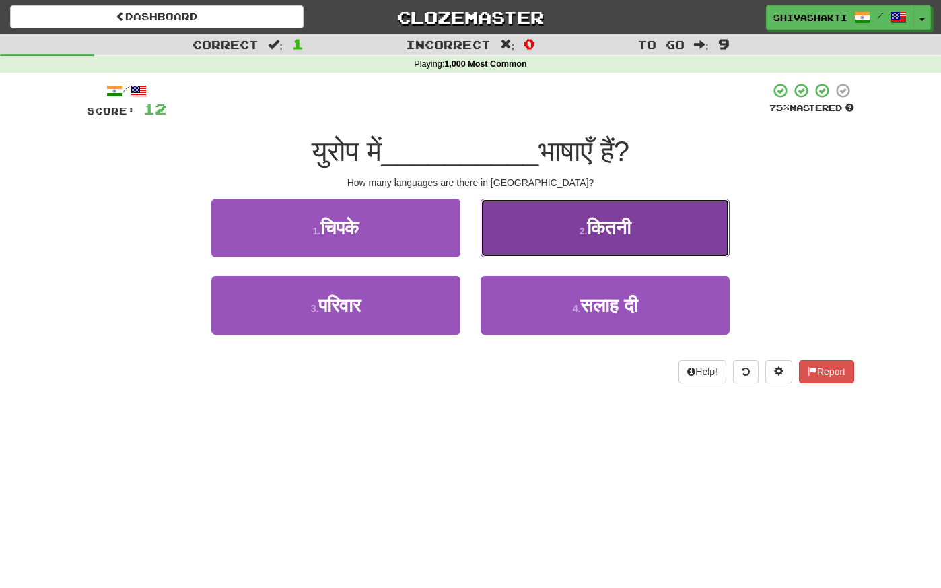
click at [580, 226] on small "2 ." at bounding box center [584, 231] width 8 height 11
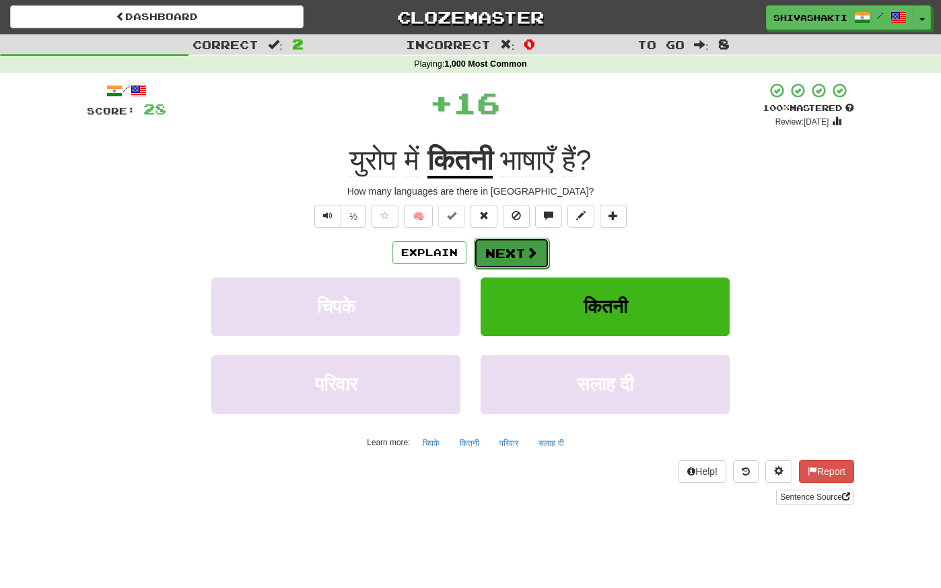
click at [514, 244] on button "Next" at bounding box center [511, 253] width 75 height 31
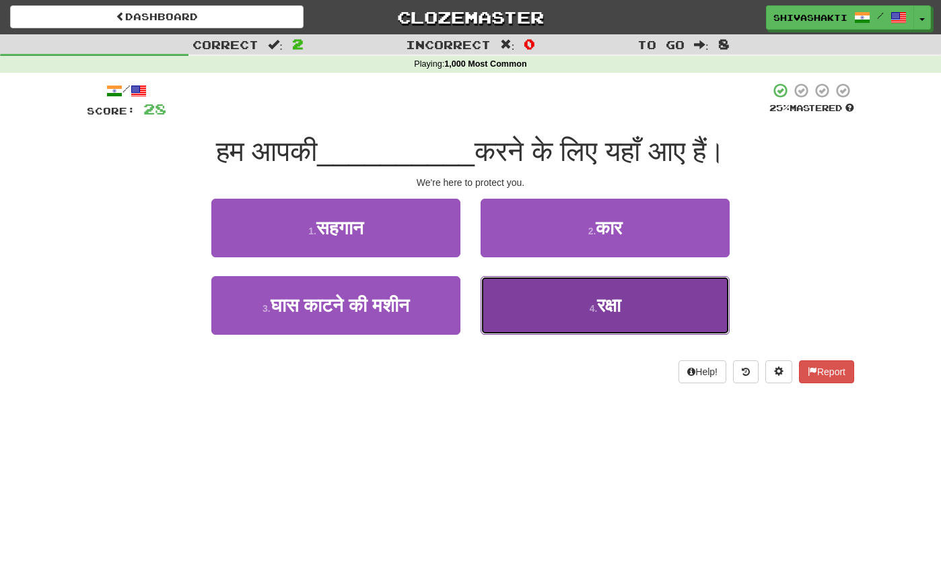
click at [600, 325] on button "4 . रक्षा" at bounding box center [605, 305] width 249 height 59
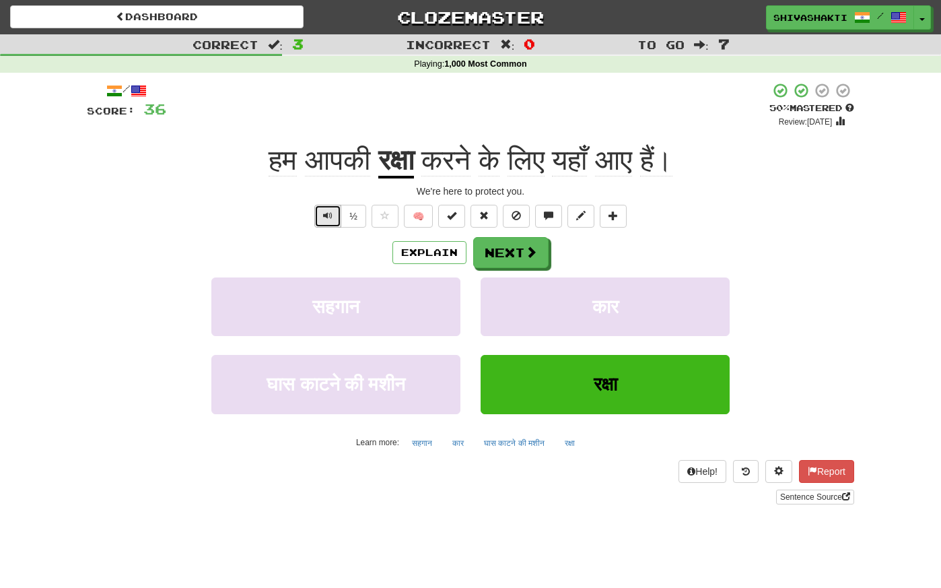
click at [326, 214] on span "Text-to-speech controls" at bounding box center [327, 215] width 9 height 9
click at [508, 260] on button "Next" at bounding box center [511, 253] width 75 height 31
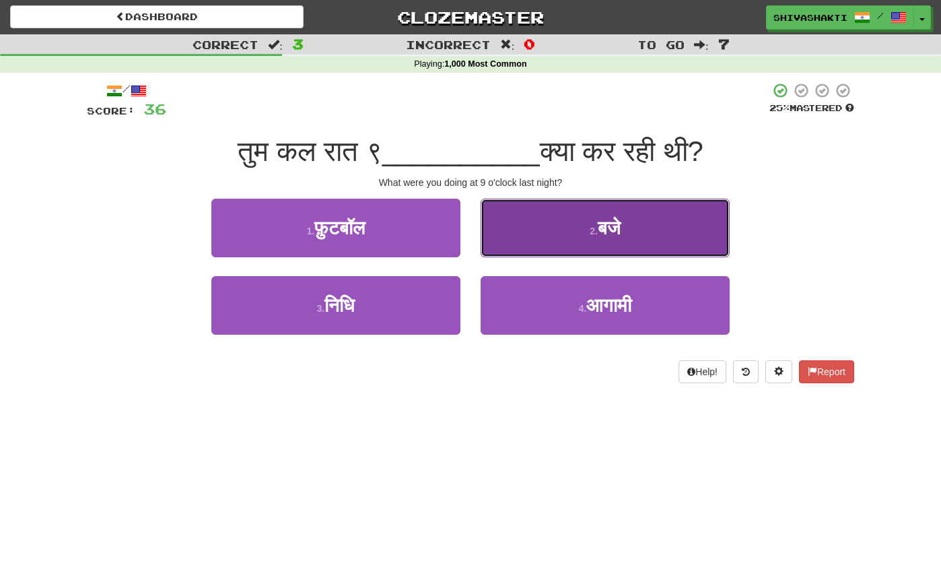
click at [630, 236] on button "2 . बजे" at bounding box center [605, 228] width 249 height 59
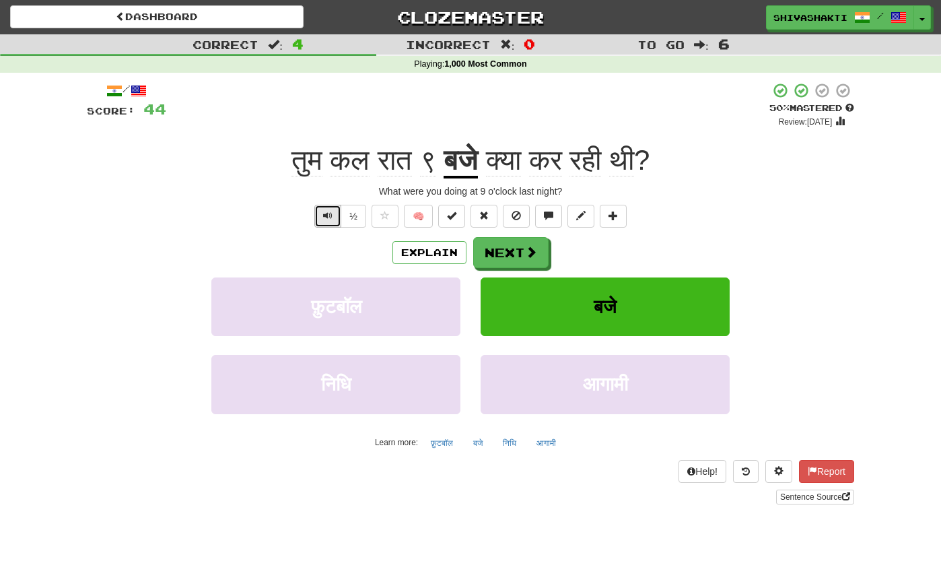
click at [324, 212] on span "Text-to-speech controls" at bounding box center [327, 215] width 9 height 9
click at [521, 255] on button "Next" at bounding box center [511, 253] width 75 height 31
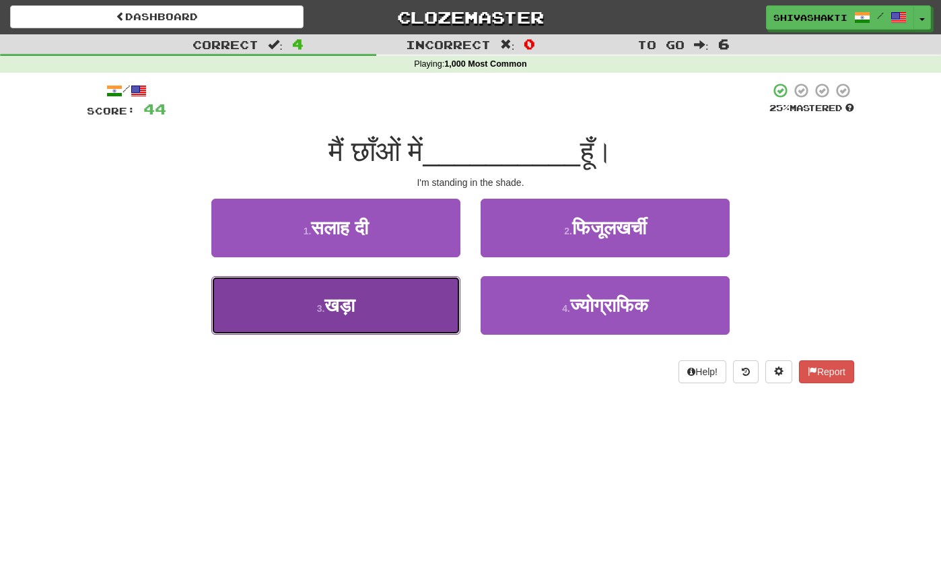
click at [370, 325] on button "3 . खड़ा" at bounding box center [335, 305] width 249 height 59
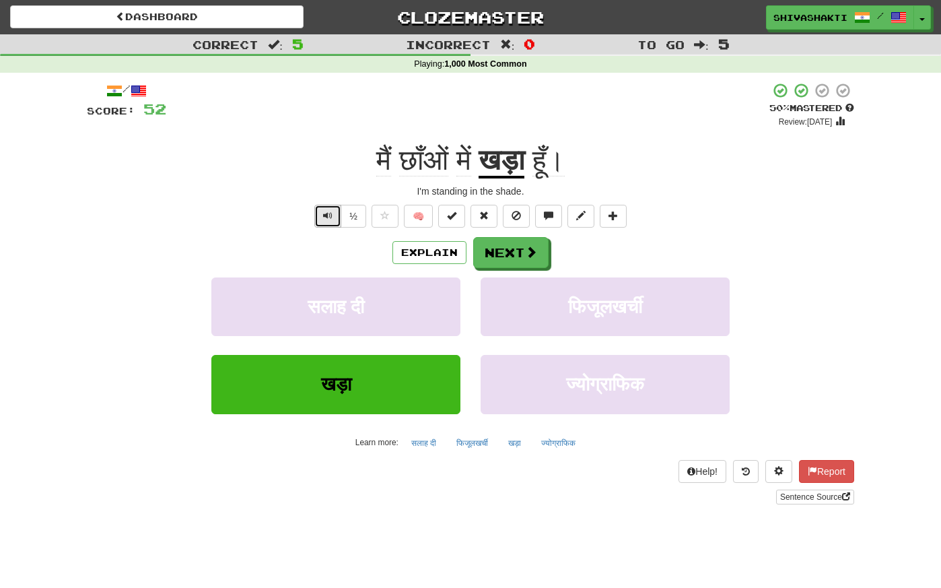
click at [320, 210] on button "Text-to-speech controls" at bounding box center [327, 216] width 27 height 23
click at [417, 252] on button "Explain" at bounding box center [430, 252] width 74 height 23
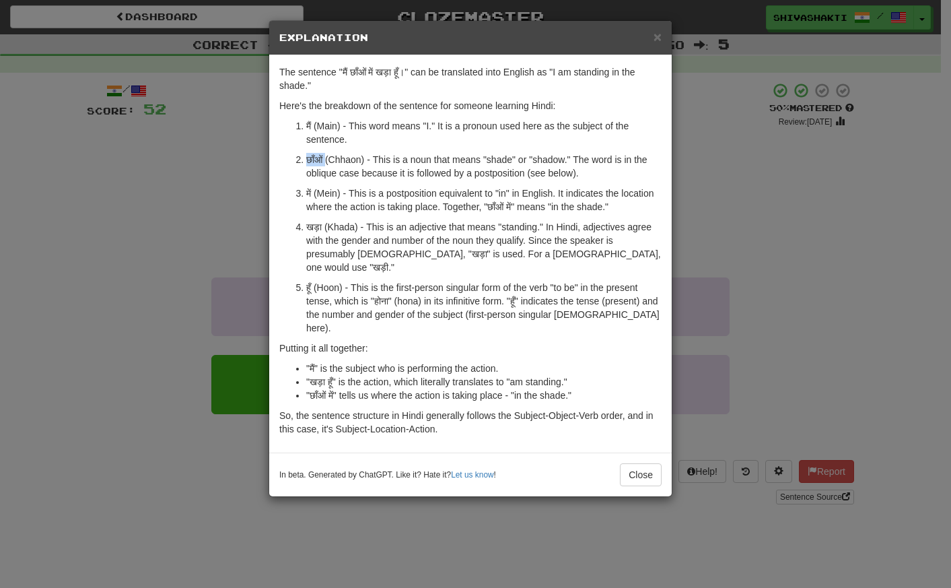
drag, startPoint x: 327, startPoint y: 160, endPoint x: 304, endPoint y: 159, distance: 22.9
click at [306, 159] on li "छाँओं (Chhaon) - This is a noun that means "shade" or "shadow." The word is in …" at bounding box center [484, 166] width 356 height 27
copy p "छाँओं"
click at [320, 159] on p "छाँओं (Chhaon) - This is a noun that means "shade" or "shadow." The word is in …" at bounding box center [484, 166] width 356 height 27
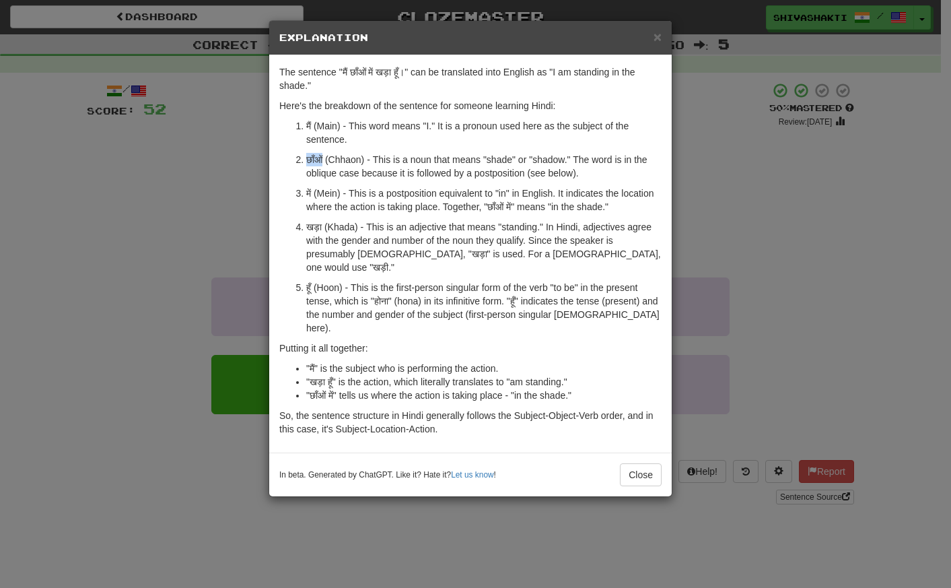
click at [320, 159] on p "छाँओं (Chhaon) - This is a noun that means "shade" or "shadow." The word is in …" at bounding box center [484, 166] width 356 height 27
copy p "छाँओं"
click at [213, 174] on div "× Explanation The sentence "मैं छाँओं में खड़ा हूँ।" can be translated into Eng…" at bounding box center [475, 294] width 951 height 588
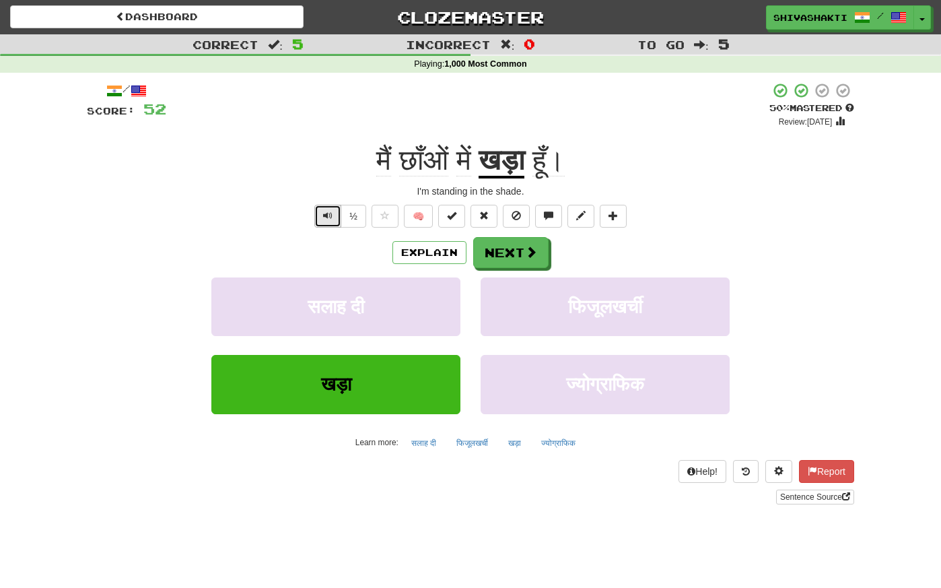
click at [319, 220] on button "Text-to-speech controls" at bounding box center [327, 216] width 27 height 23
click at [512, 245] on button "Next" at bounding box center [511, 253] width 75 height 31
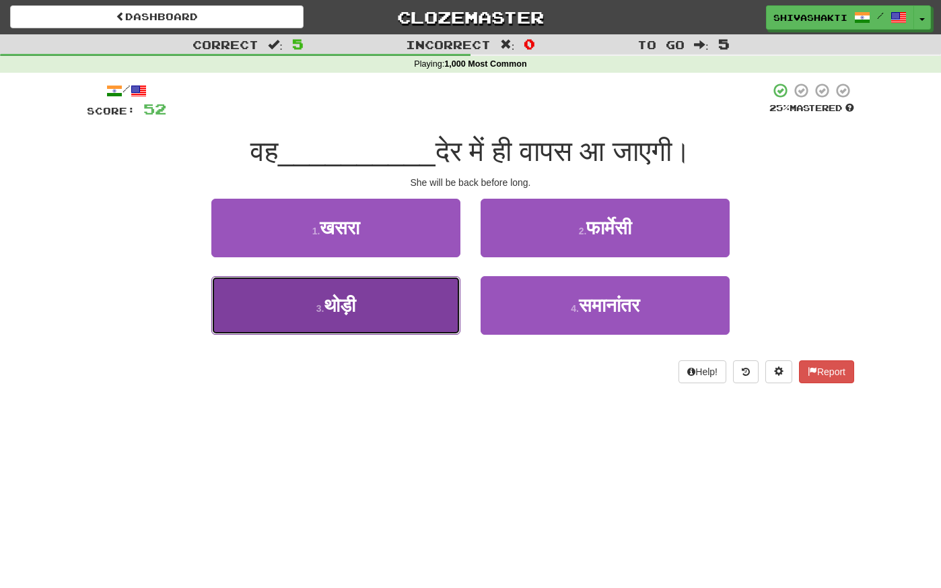
click at [378, 306] on button "3 . थोड़ी" at bounding box center [335, 305] width 249 height 59
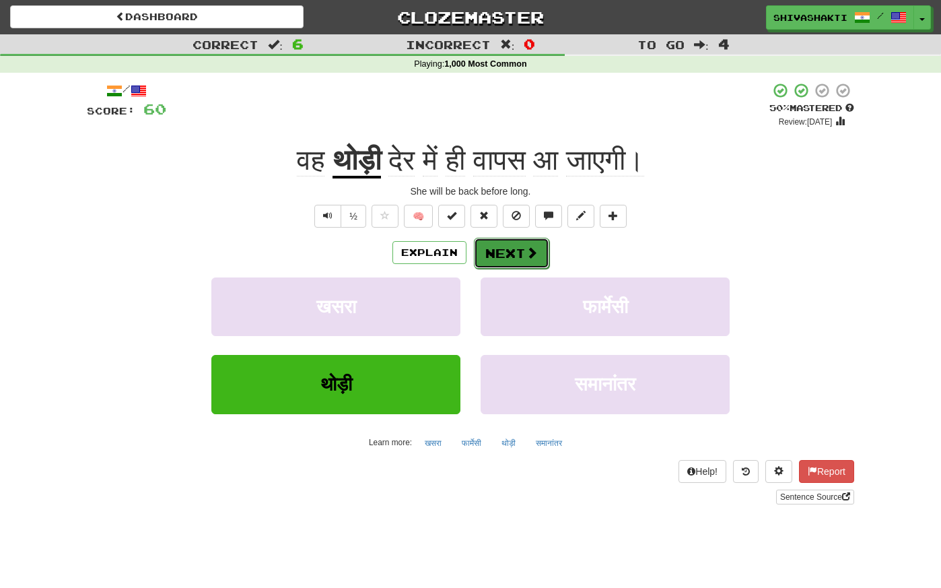
click at [500, 254] on button "Next" at bounding box center [511, 253] width 75 height 31
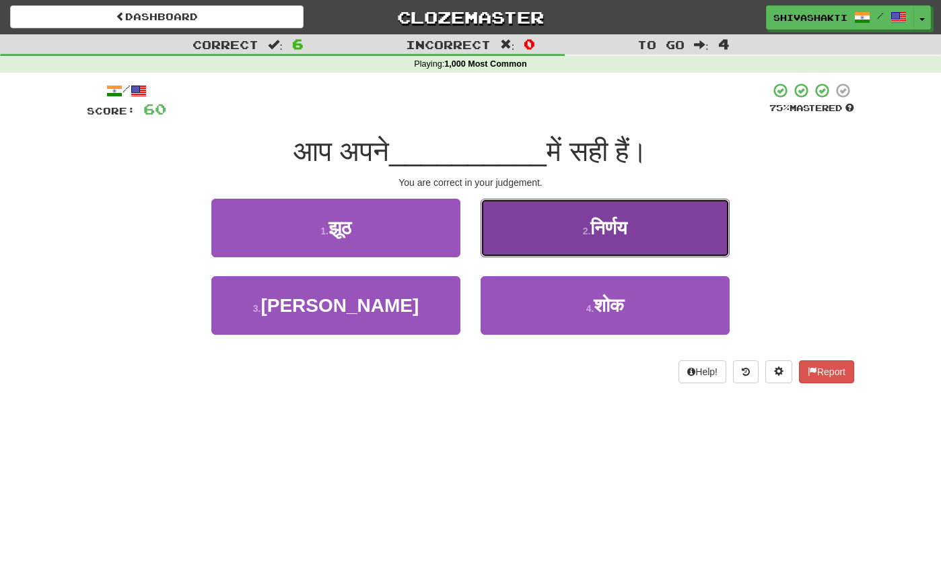
click at [605, 218] on span "निर्णय" at bounding box center [608, 227] width 37 height 21
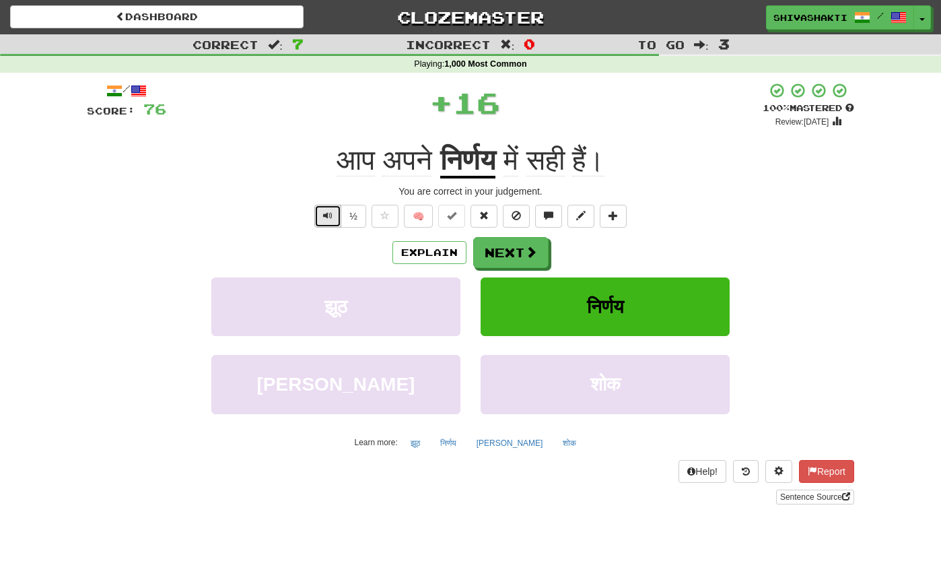
click at [323, 219] on button "Text-to-speech controls" at bounding box center [327, 216] width 27 height 23
click at [155, 195] on div "You are correct in your judgement." at bounding box center [471, 190] width 768 height 13
click at [531, 262] on button "Next" at bounding box center [511, 253] width 75 height 31
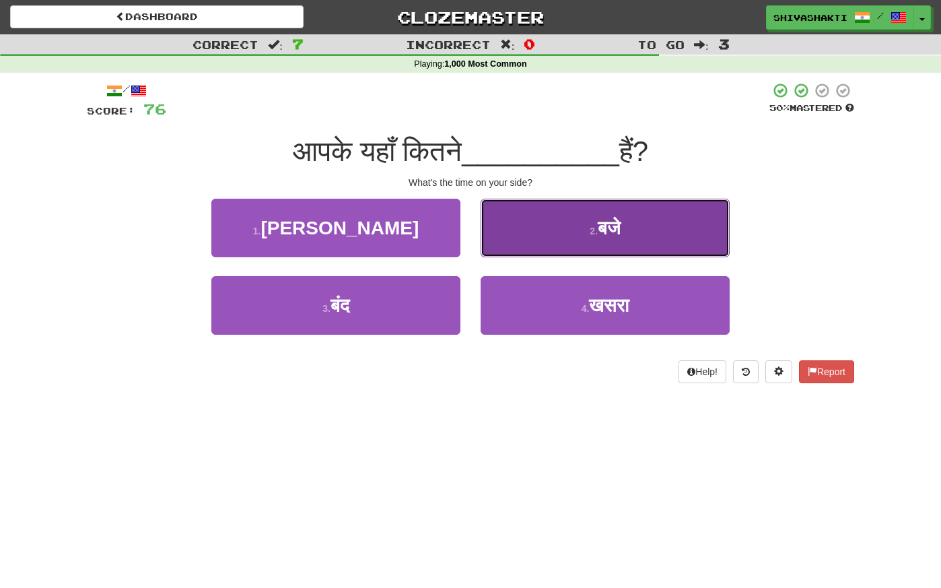
click at [568, 213] on button "2 . बजे" at bounding box center [605, 228] width 249 height 59
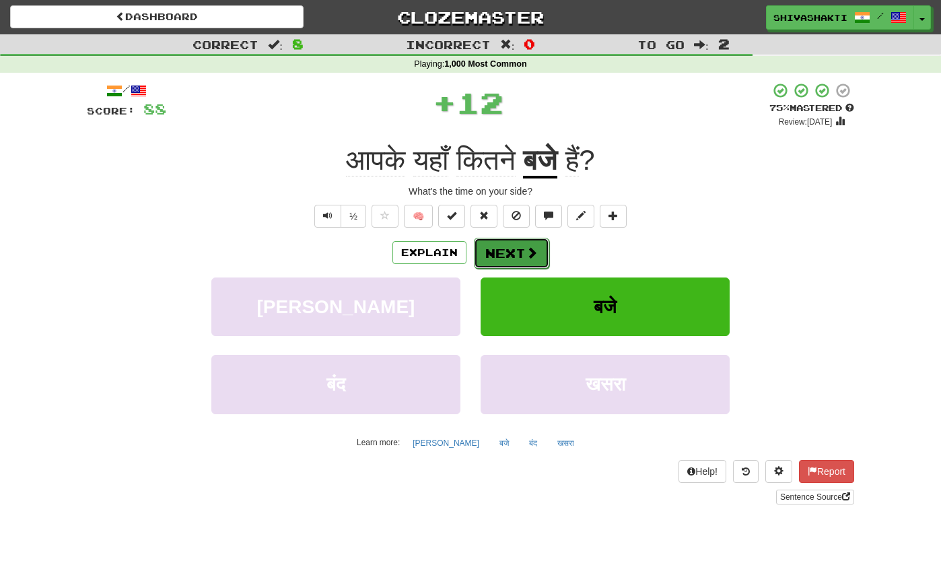
click at [519, 250] on button "Next" at bounding box center [511, 253] width 75 height 31
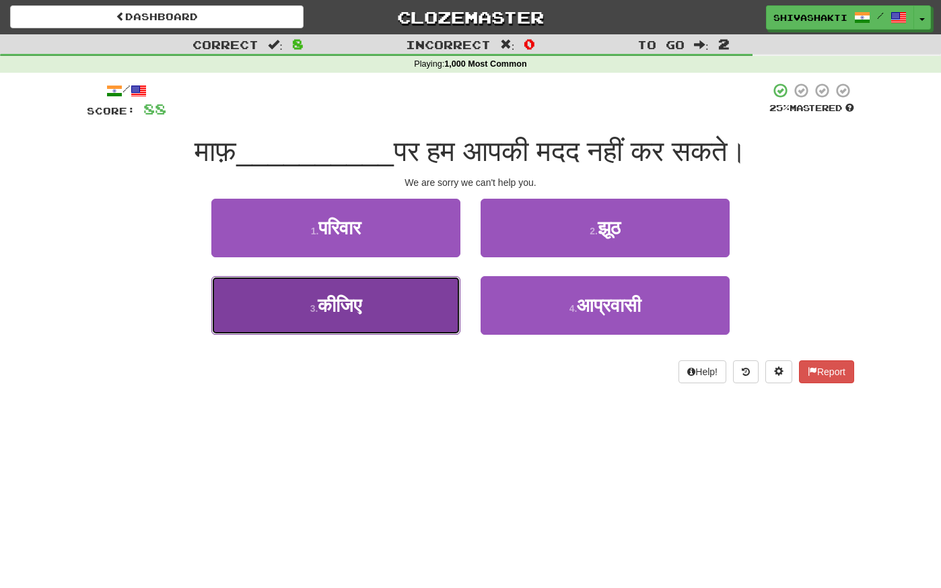
click at [380, 316] on button "3 . कीजिए" at bounding box center [335, 305] width 249 height 59
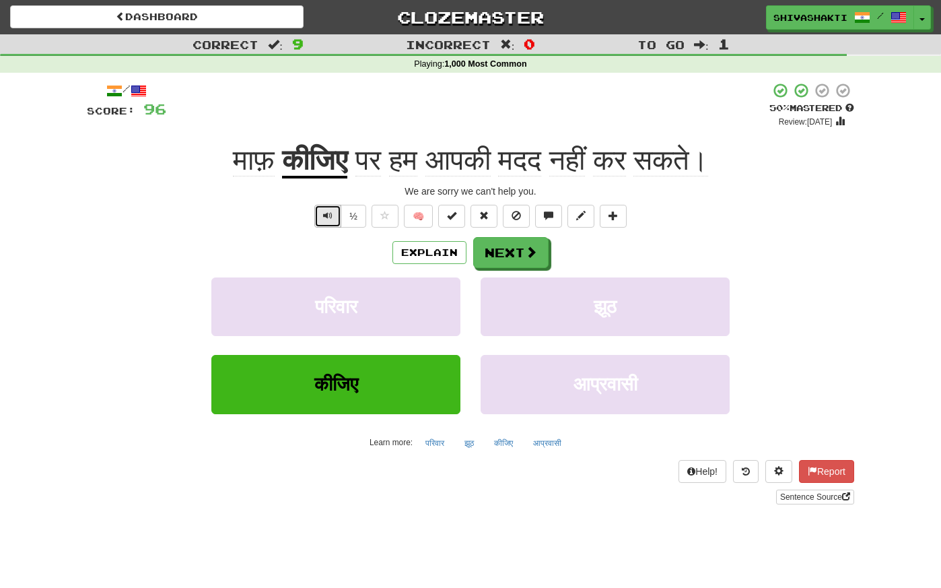
click at [327, 213] on span "Text-to-speech controls" at bounding box center [327, 215] width 9 height 9
click at [512, 250] on button "Next" at bounding box center [511, 253] width 75 height 31
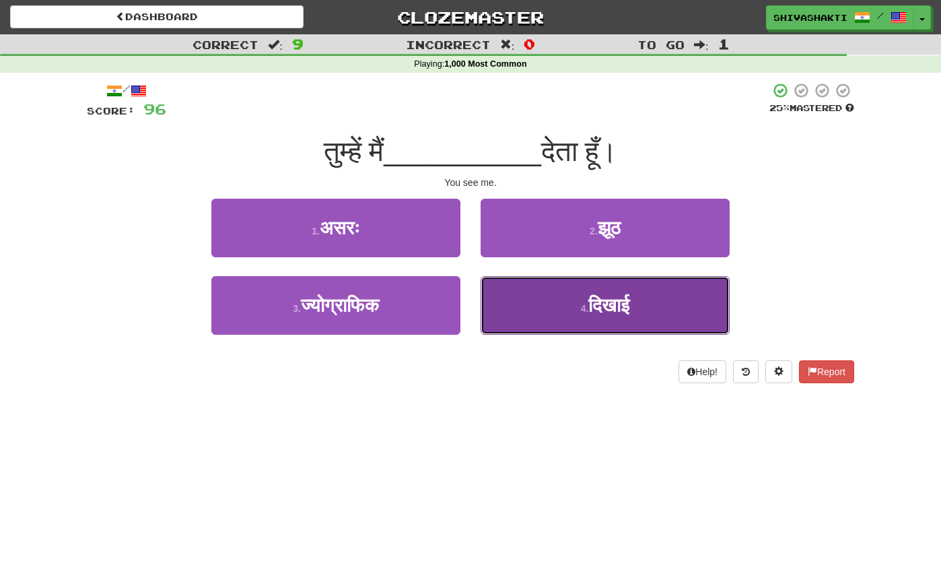
click at [612, 316] on span "दिखाई" at bounding box center [608, 305] width 41 height 21
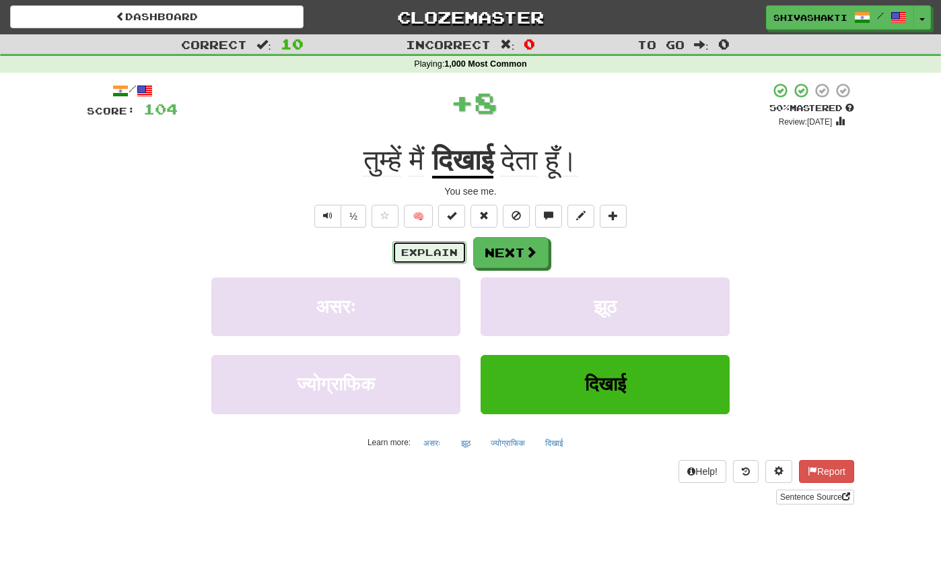
click at [432, 252] on button "Explain" at bounding box center [430, 252] width 74 height 23
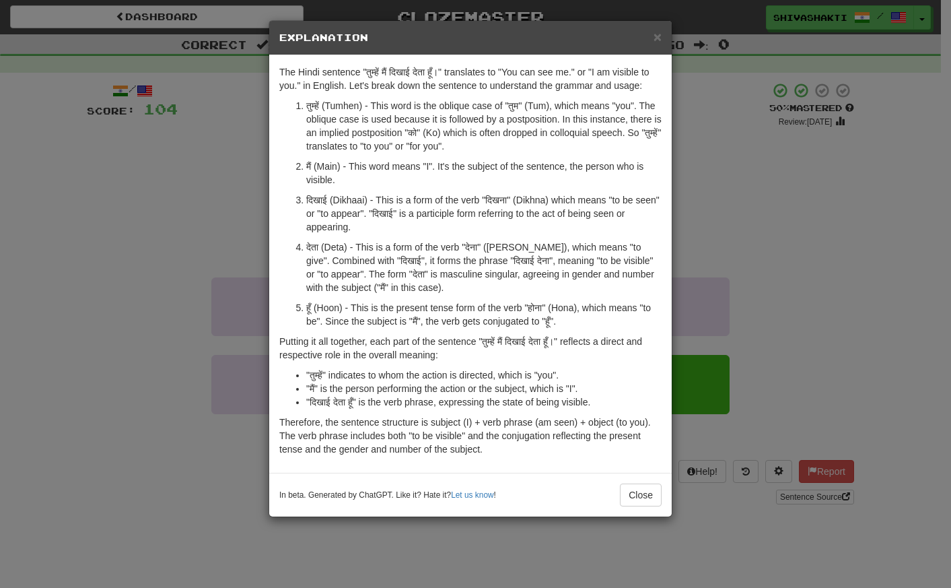
click at [157, 213] on div "× Explanation The Hindi sentence "तुम्हें मैं दिखाई देता हूँ।" translates to "Y…" at bounding box center [475, 294] width 951 height 588
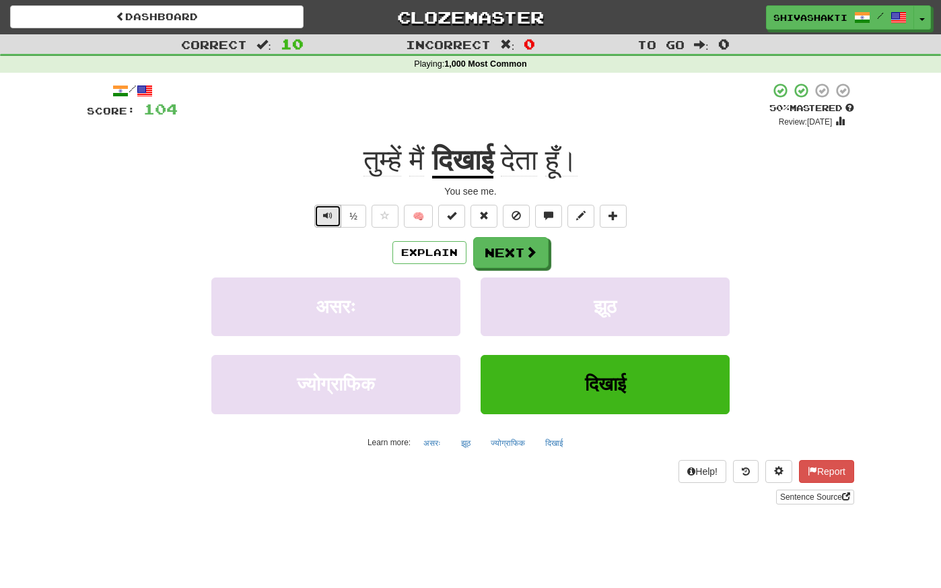
click at [322, 221] on button "Text-to-speech controls" at bounding box center [327, 216] width 27 height 23
click at [512, 254] on button "Next" at bounding box center [511, 253] width 75 height 31
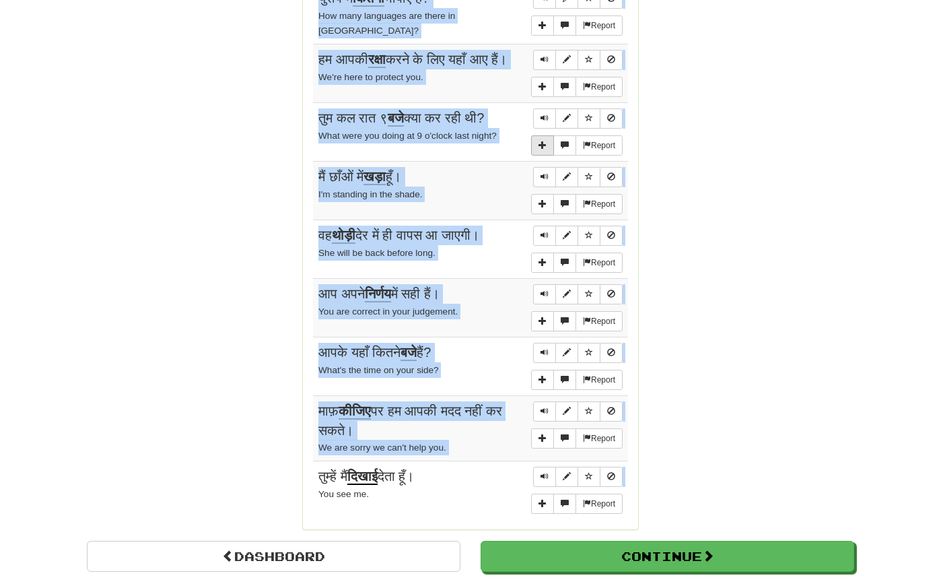
scroll to position [1008, 0]
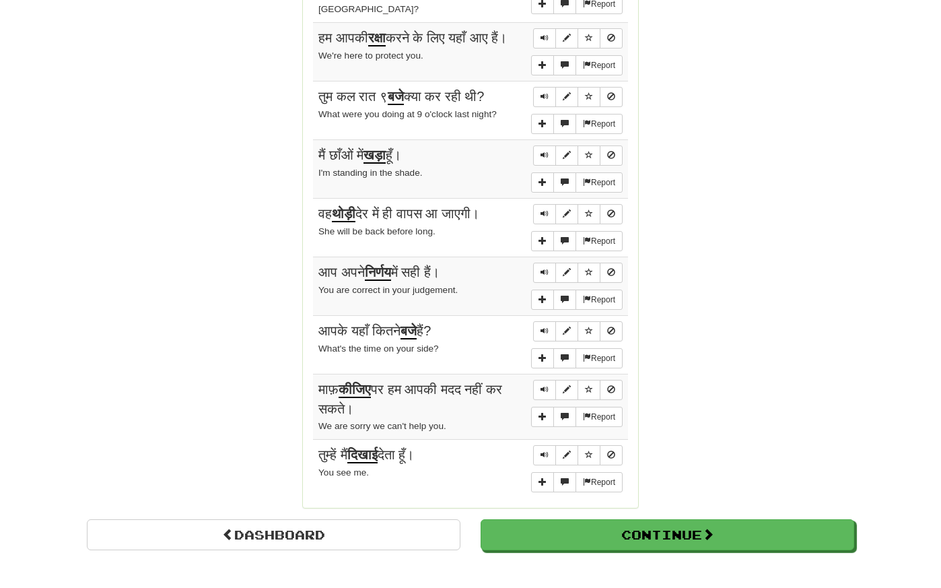
drag, startPoint x: 311, startPoint y: 267, endPoint x: 676, endPoint y: 489, distance: 426.9
copy h2 "Sentences:"
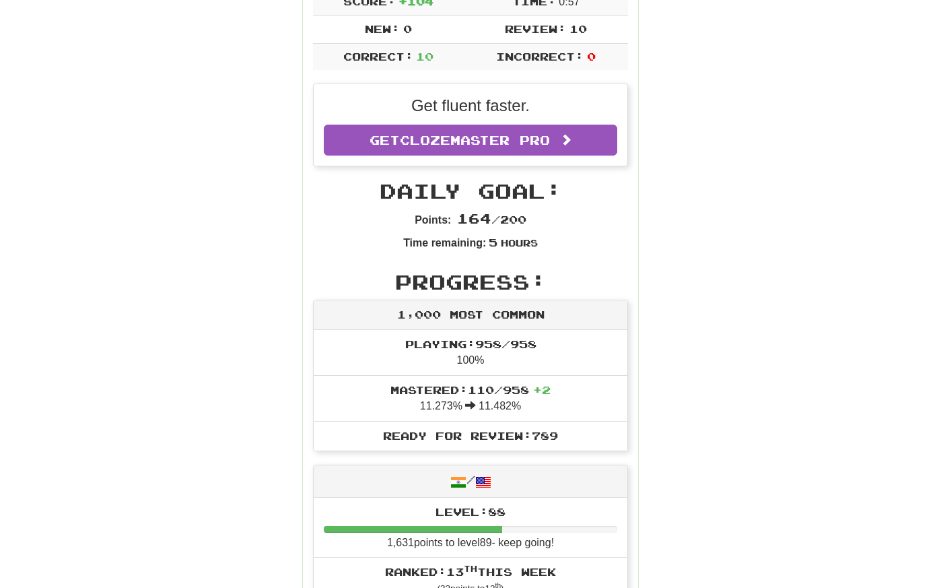
scroll to position [0, 0]
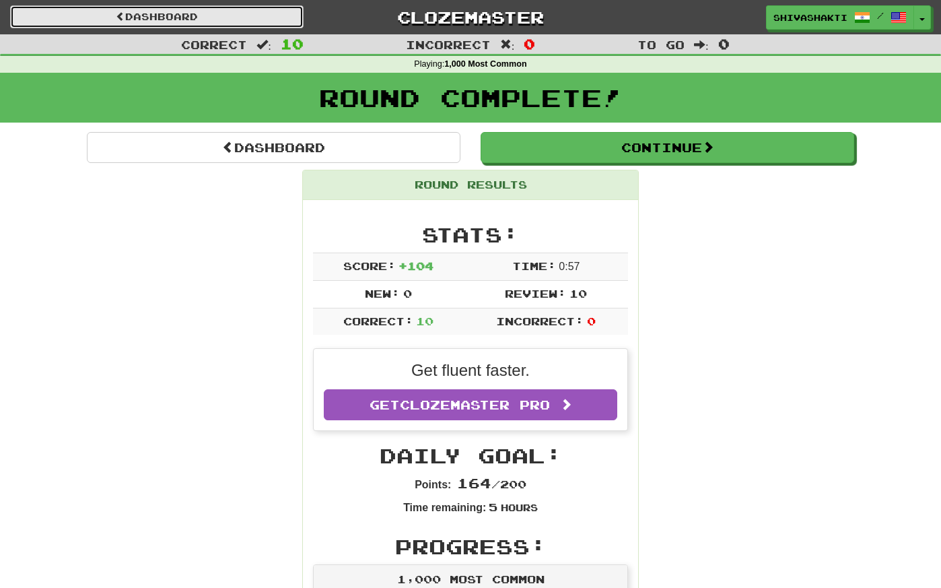
click at [125, 13] on link "Dashboard" at bounding box center [157, 16] width 294 height 23
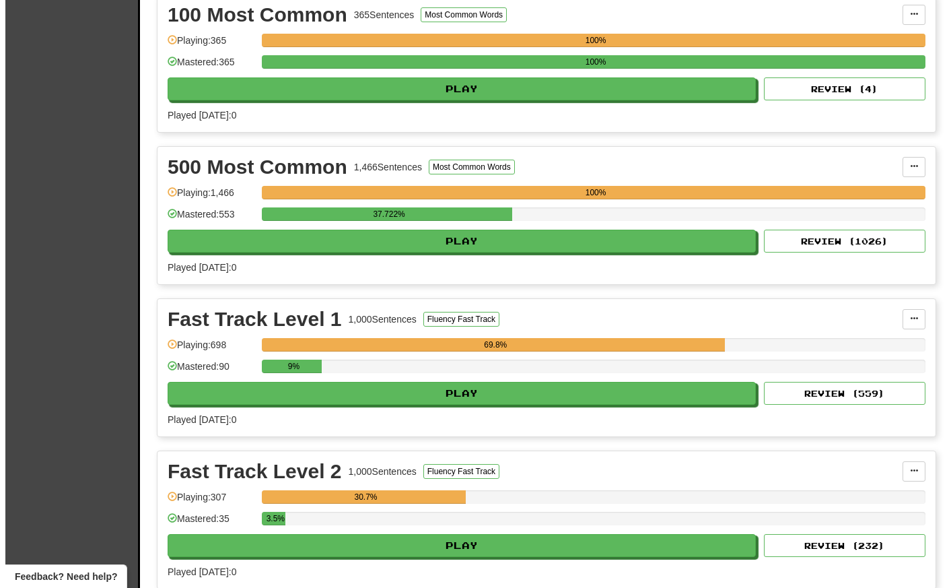
scroll to position [1536, 0]
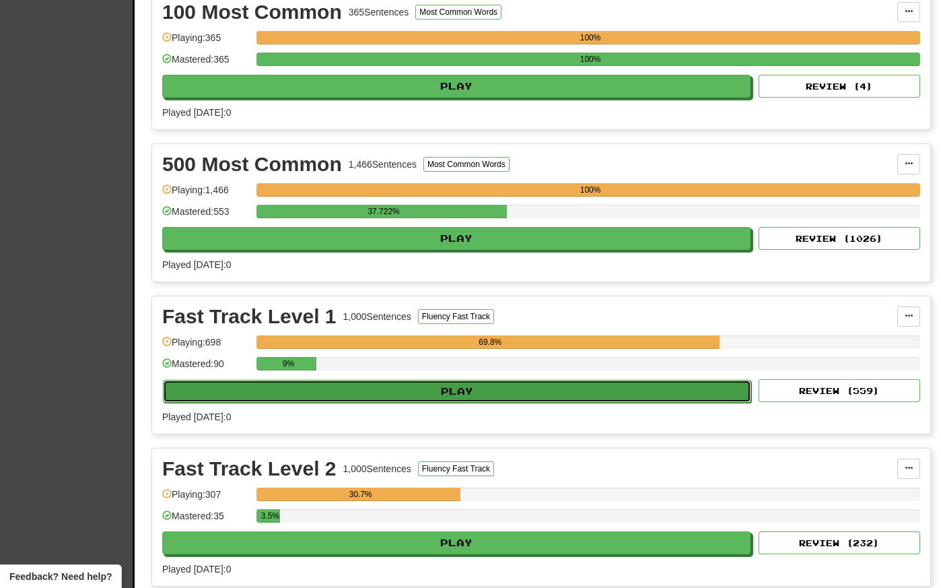
click at [446, 395] on button "Play" at bounding box center [457, 391] width 588 height 23
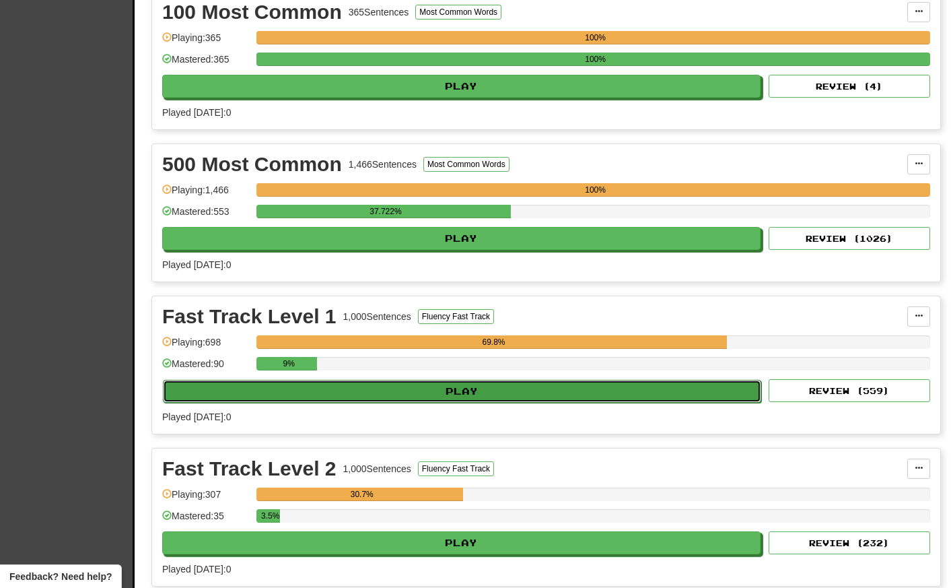
select select "**"
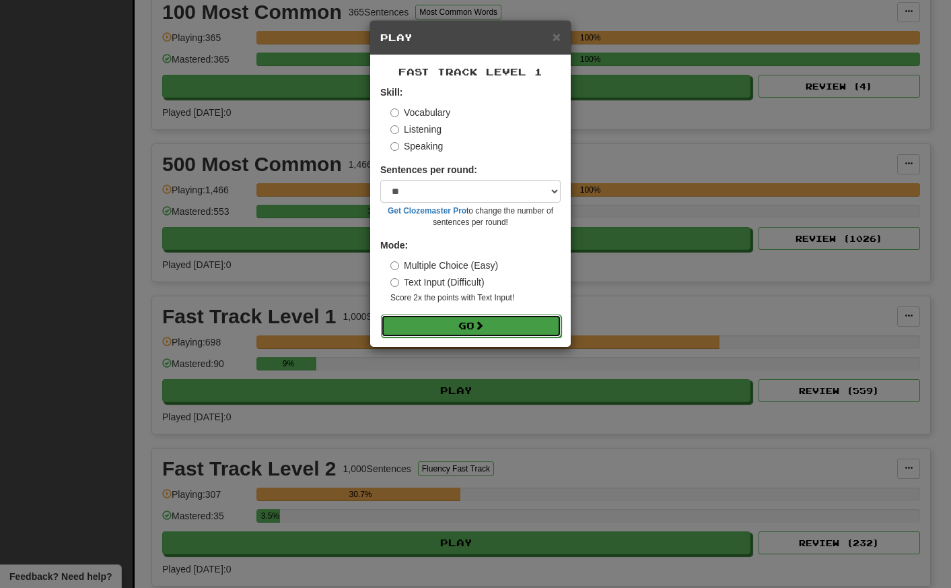
click at [428, 322] on button "Go" at bounding box center [471, 325] width 180 height 23
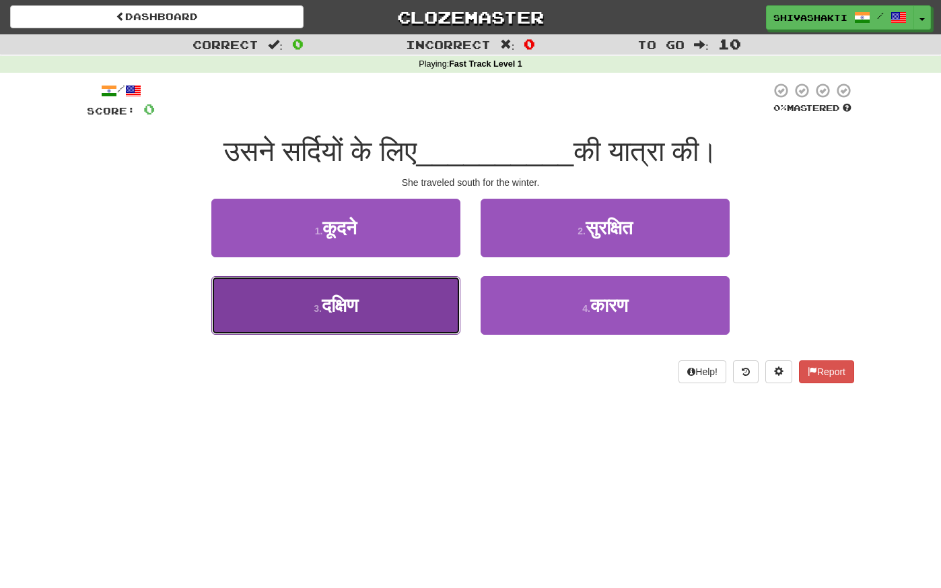
click at [372, 311] on button "3 . दक्षिण" at bounding box center [335, 305] width 249 height 59
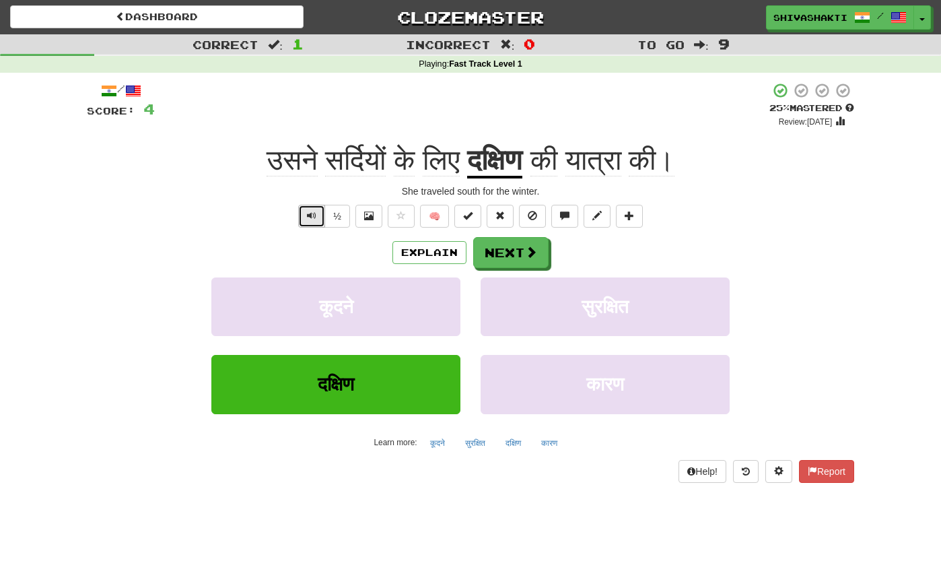
click at [306, 216] on button "Text-to-speech controls" at bounding box center [311, 216] width 27 height 23
click at [312, 211] on span "Text-to-speech controls" at bounding box center [311, 215] width 9 height 9
click at [517, 254] on button "Next" at bounding box center [511, 253] width 75 height 31
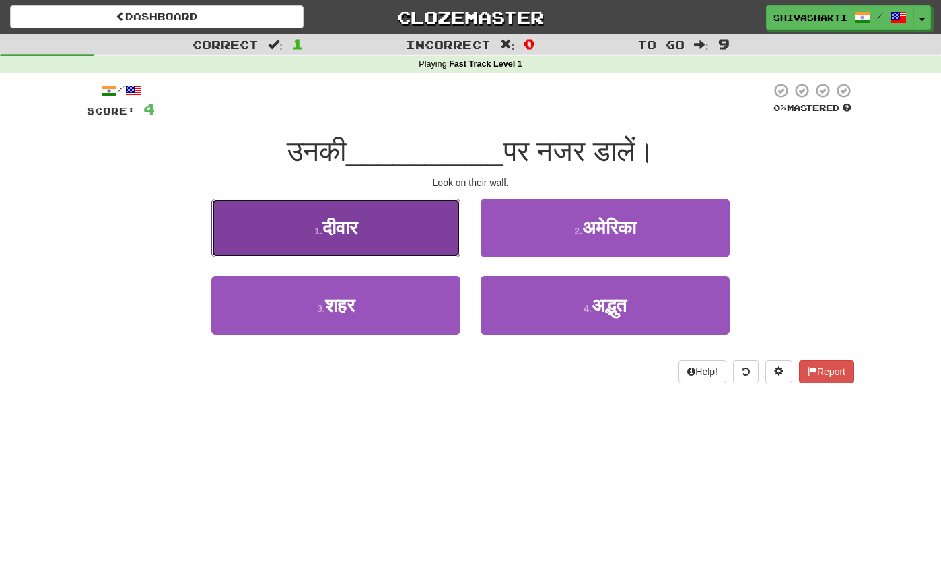
click at [410, 222] on button "1 . दीवार" at bounding box center [335, 228] width 249 height 59
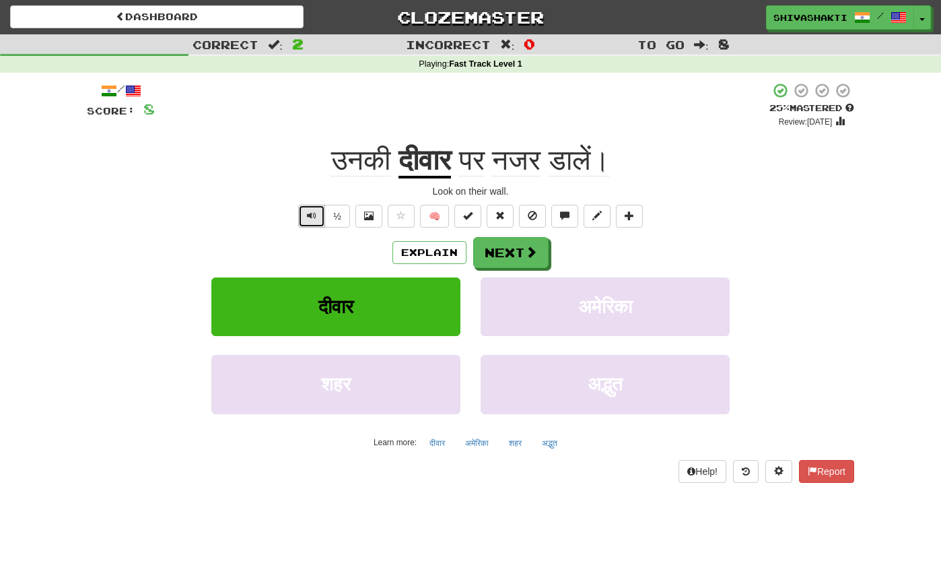
click at [314, 213] on span "Text-to-speech controls" at bounding box center [311, 215] width 9 height 9
click at [537, 251] on button "Next" at bounding box center [511, 253] width 75 height 31
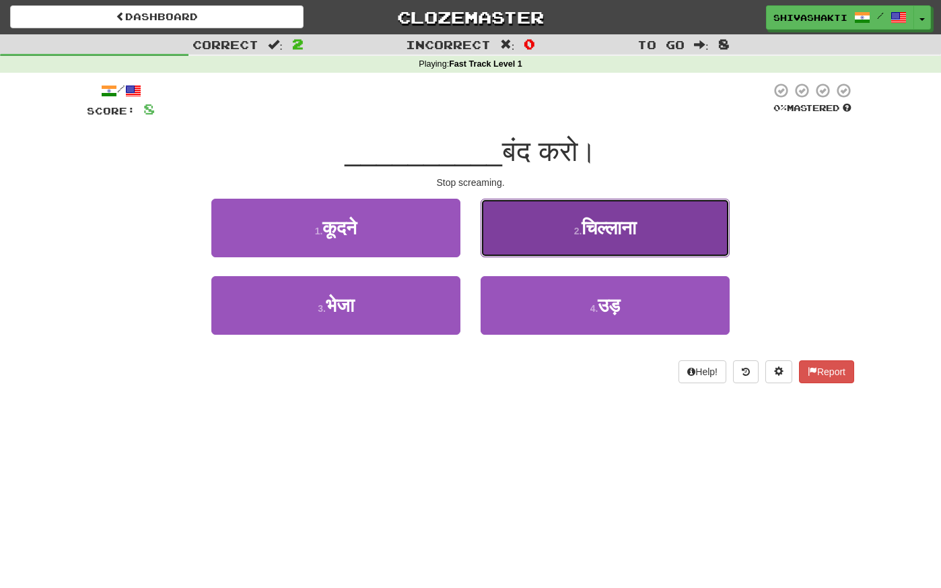
click at [617, 236] on span "चिल्लाना" at bounding box center [609, 227] width 55 height 21
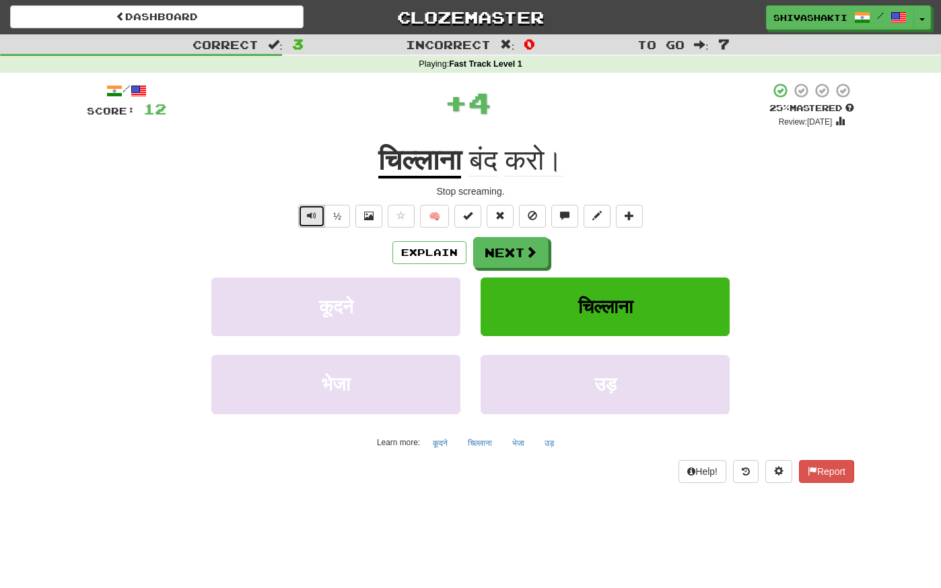
click at [304, 214] on button "Text-to-speech controls" at bounding box center [311, 216] width 27 height 23
click at [504, 257] on button "Next" at bounding box center [511, 253] width 75 height 31
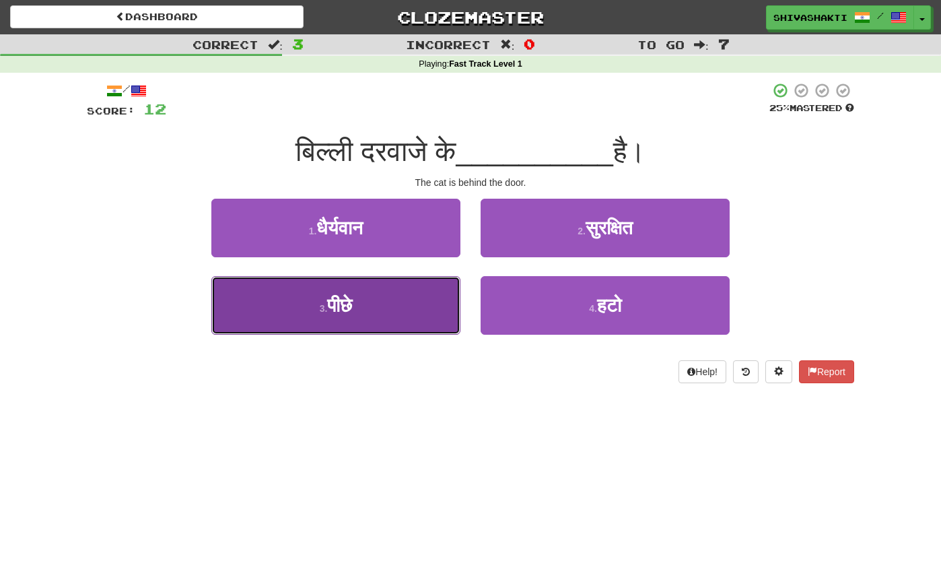
click at [374, 308] on button "3 . पीछे" at bounding box center [335, 305] width 249 height 59
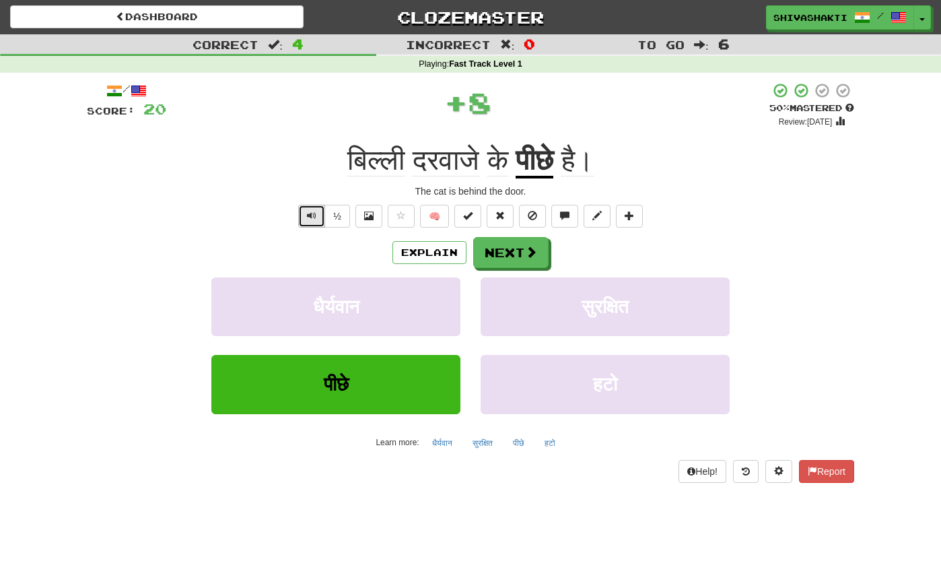
click at [308, 215] on span "Text-to-speech controls" at bounding box center [311, 215] width 9 height 9
click at [507, 258] on button "Next" at bounding box center [511, 253] width 75 height 31
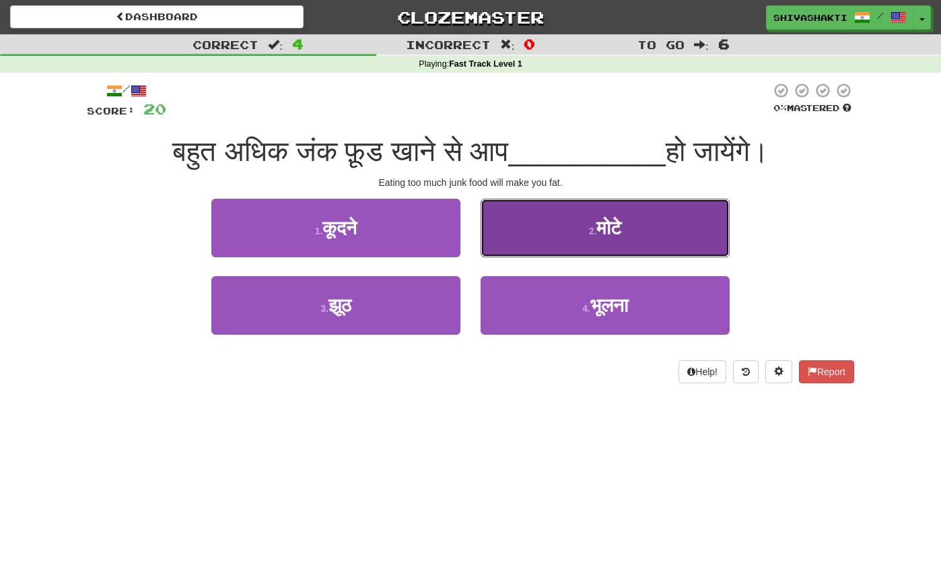
click at [573, 229] on button "2 . मोटे" at bounding box center [605, 228] width 249 height 59
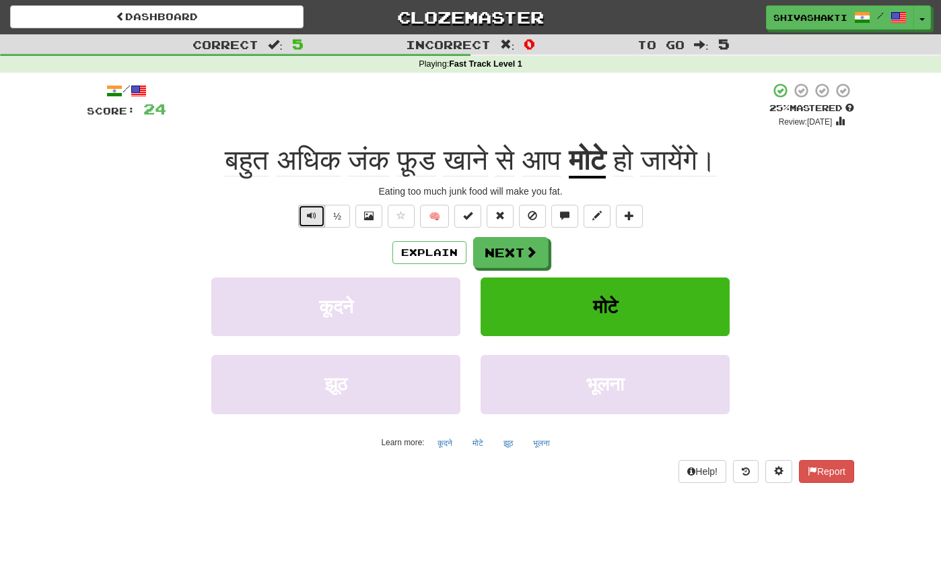
click at [308, 219] on span "Text-to-speech controls" at bounding box center [311, 215] width 9 height 9
click at [535, 260] on button "Next" at bounding box center [511, 253] width 75 height 31
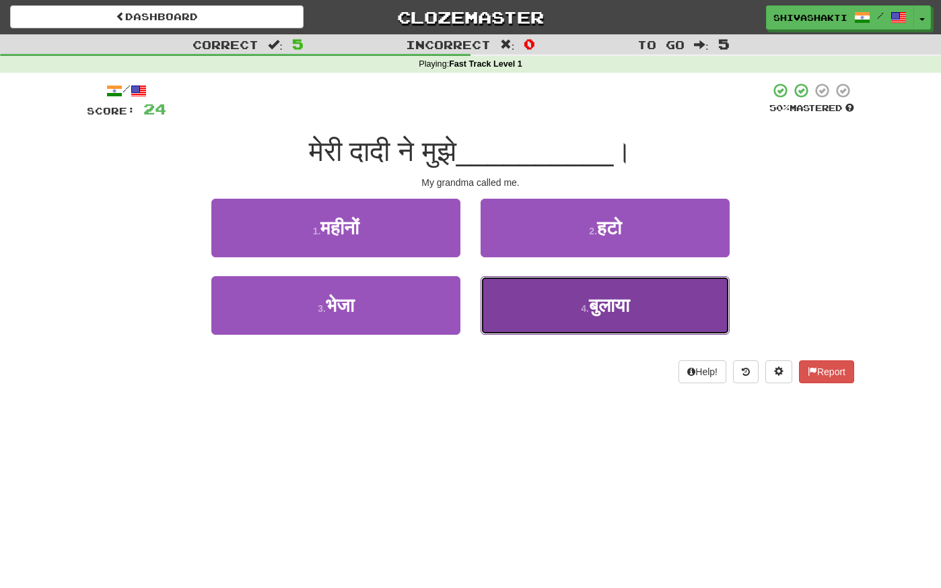
click at [609, 313] on span "बुलाया" at bounding box center [609, 305] width 40 height 21
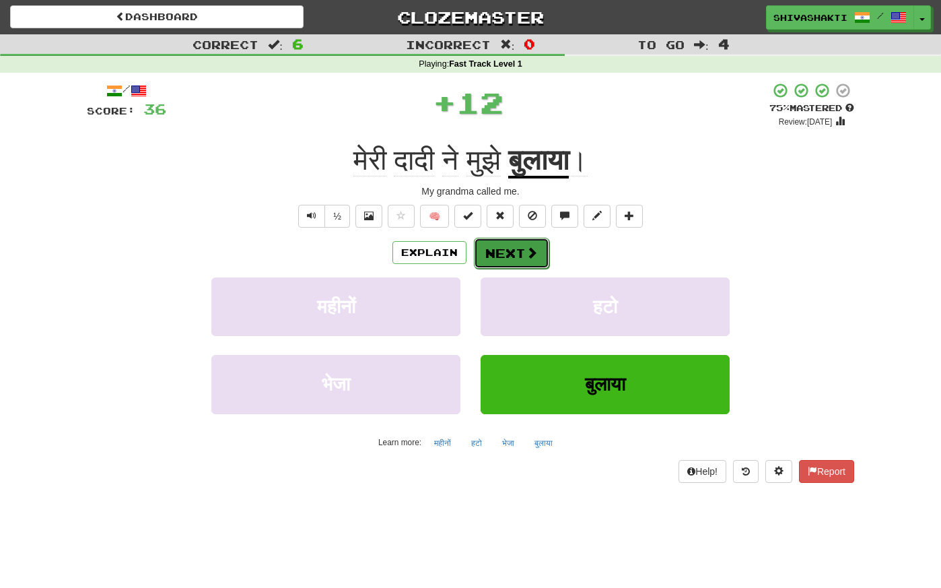
click at [512, 256] on button "Next" at bounding box center [511, 253] width 75 height 31
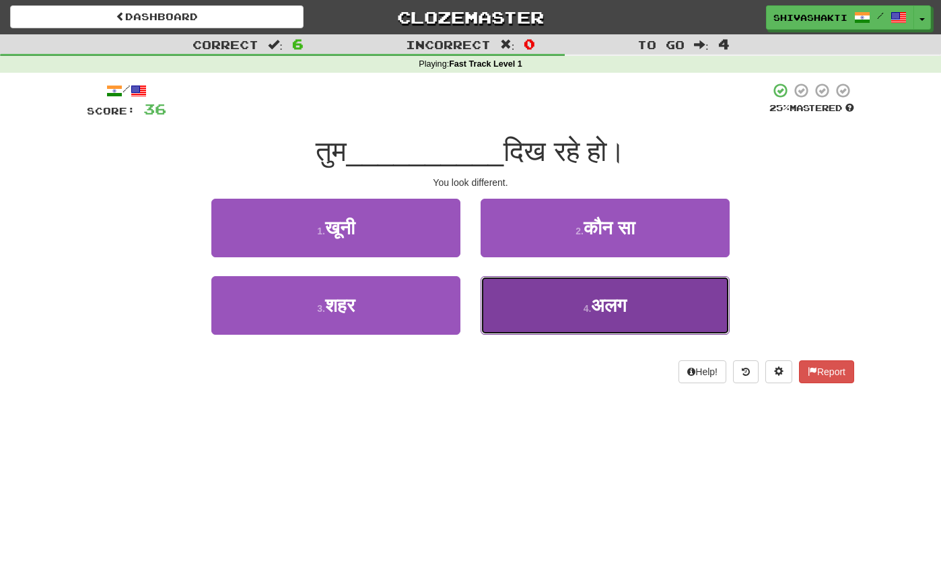
click at [617, 311] on span "अलग" at bounding box center [609, 305] width 36 height 21
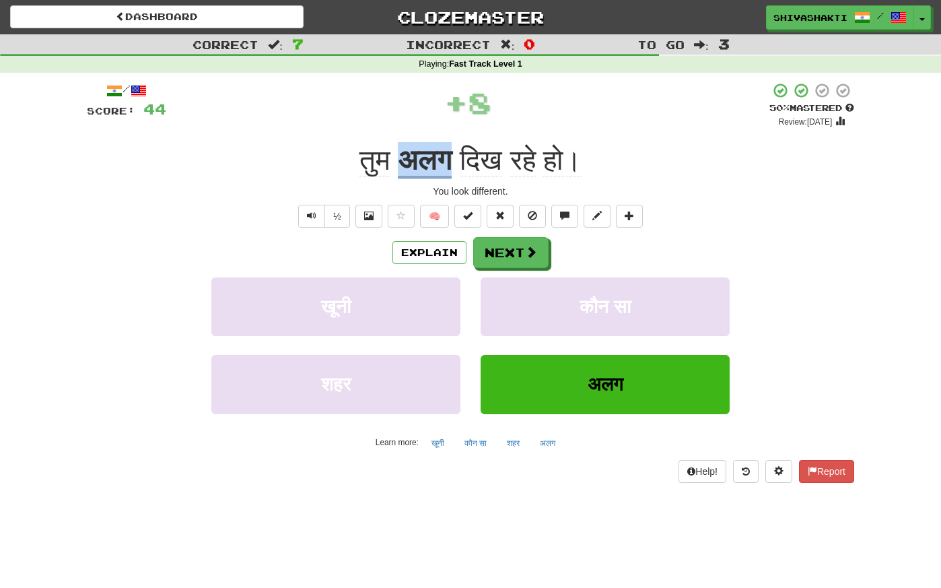
drag, startPoint x: 457, startPoint y: 164, endPoint x: 394, endPoint y: 161, distance: 63.4
click at [394, 161] on div "तुम अलग दिख रहे हो।" at bounding box center [471, 160] width 768 height 37
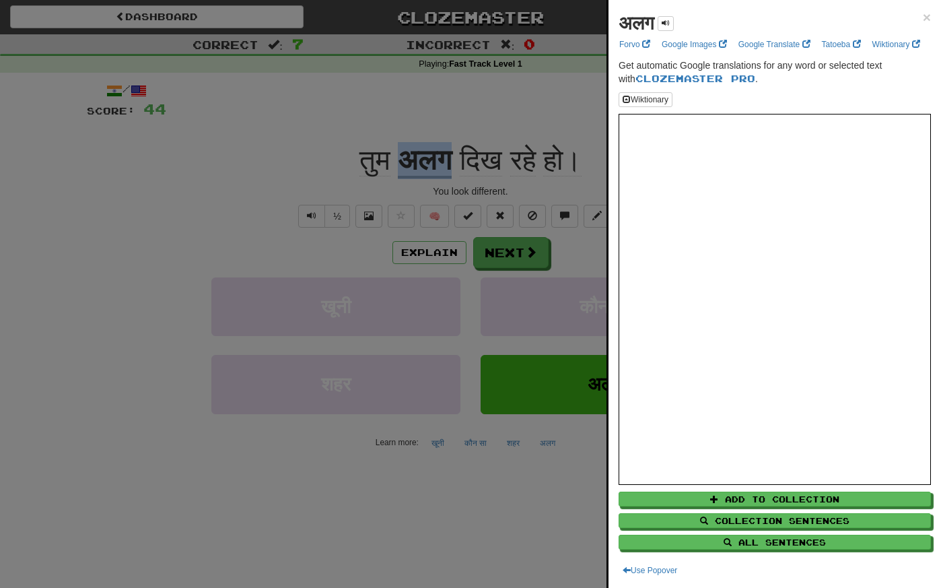
copy u "अलग"
click at [222, 137] on div at bounding box center [470, 294] width 941 height 588
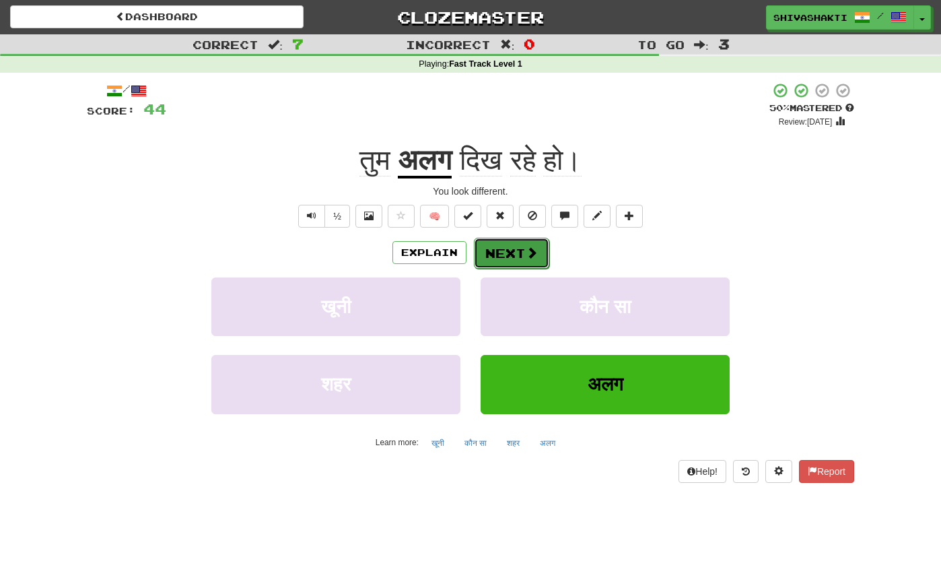
click at [498, 247] on button "Next" at bounding box center [511, 253] width 75 height 31
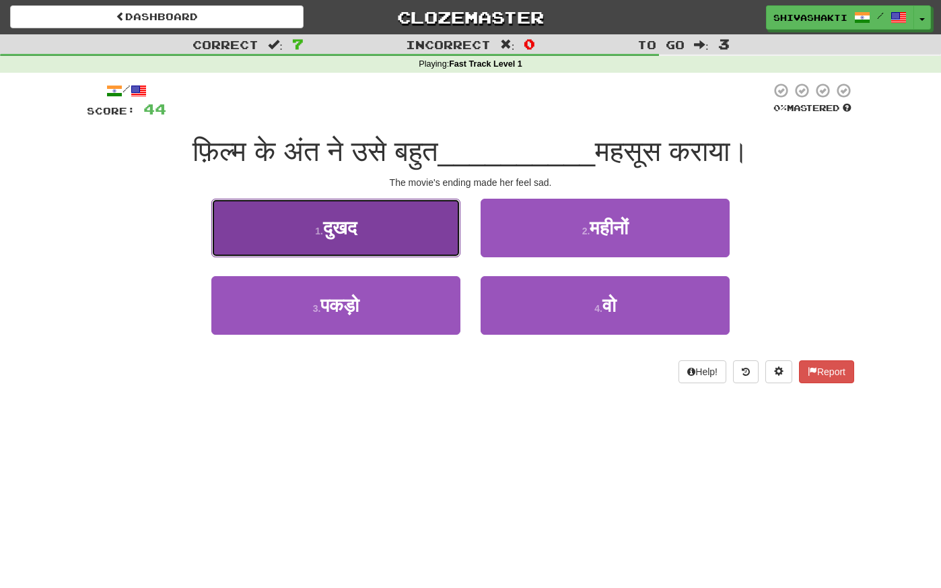
click at [373, 234] on button "1 . दुखद" at bounding box center [335, 228] width 249 height 59
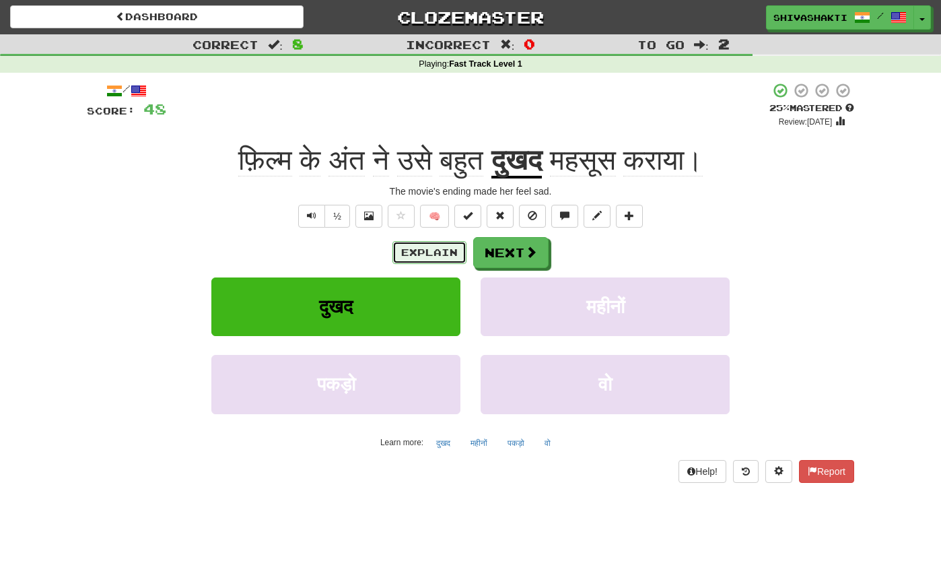
click at [419, 253] on button "Explain" at bounding box center [430, 252] width 74 height 23
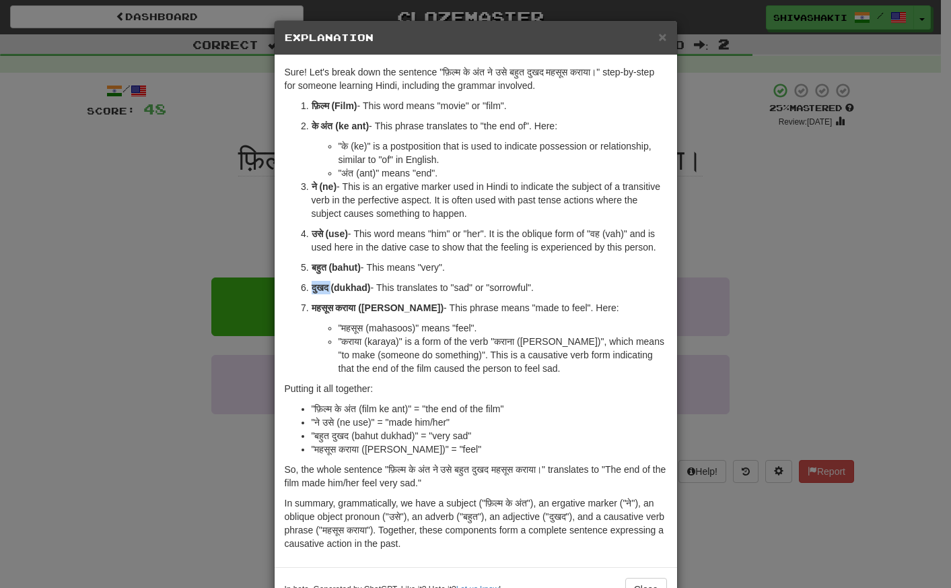
drag, startPoint x: 327, startPoint y: 287, endPoint x: 297, endPoint y: 283, distance: 29.8
click at [312, 283] on li "दुखद (dukhad) - This translates to "sad" or "sorrowful"." at bounding box center [490, 287] width 356 height 13
copy strong "दुखद"
click at [169, 213] on div "× Explanation Sure! Let's break down the sentence "फ़िल्म के अंत ने उसे बहुत दु…" at bounding box center [475, 294] width 951 height 588
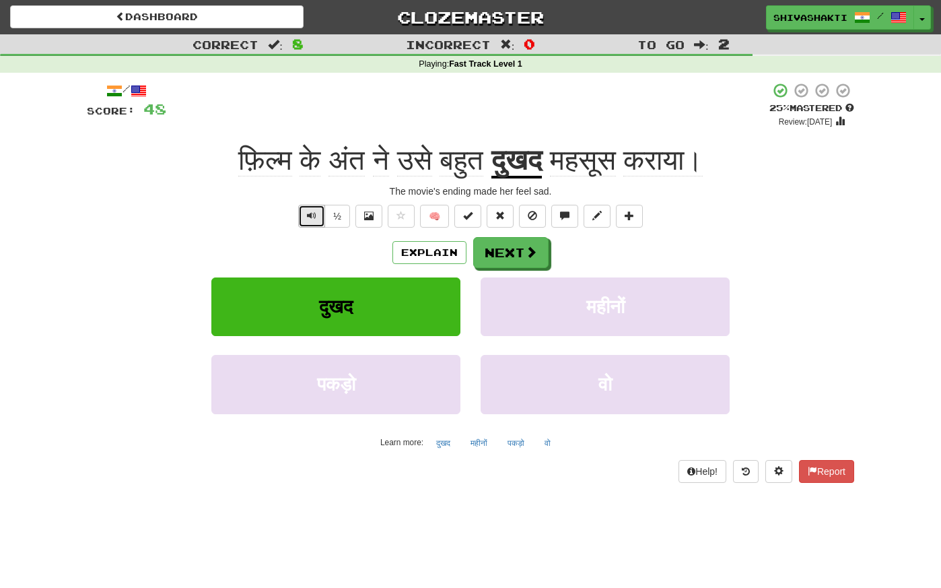
click at [308, 217] on span "Text-to-speech controls" at bounding box center [311, 215] width 9 height 9
click at [492, 254] on button "Next" at bounding box center [511, 253] width 75 height 31
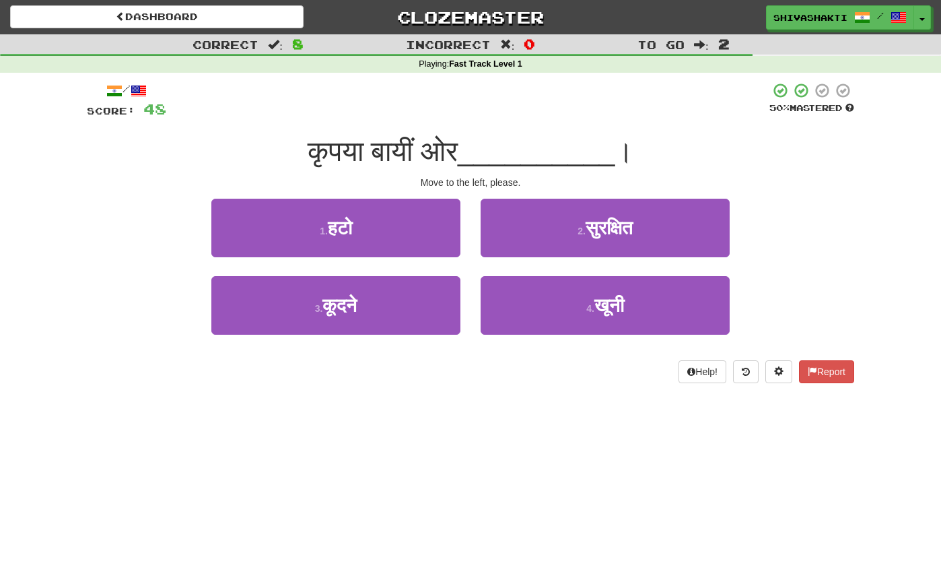
drag, startPoint x: 525, startPoint y: 175, endPoint x: 416, endPoint y: 174, distance: 109.1
click at [416, 176] on div "Move to the left, please." at bounding box center [471, 182] width 768 height 13
drag, startPoint x: 416, startPoint y: 174, endPoint x: 539, endPoint y: 184, distance: 123.0
click at [539, 184] on div "Move to the left, please." at bounding box center [471, 182] width 768 height 13
copy div "Move to the left, please."
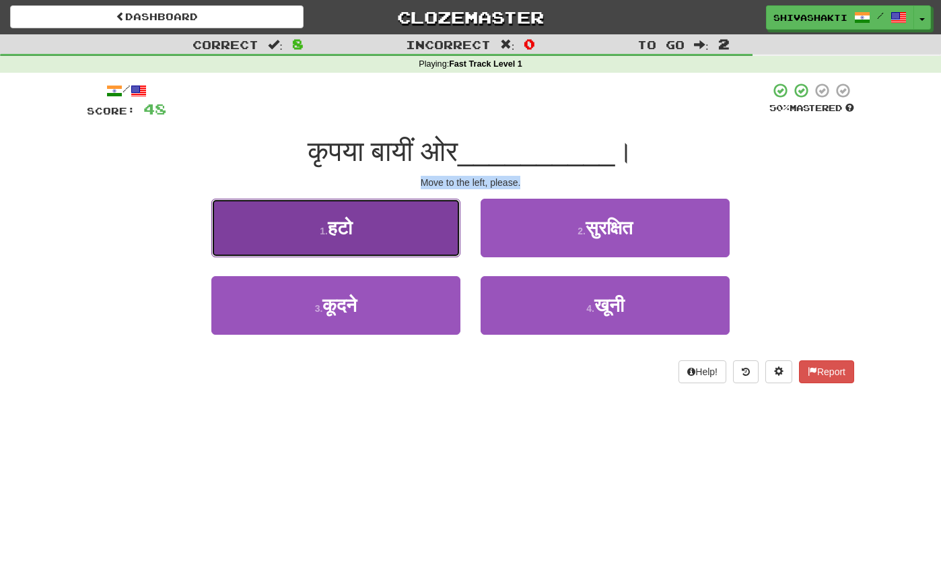
click at [379, 221] on button "1 . हटो" at bounding box center [335, 228] width 249 height 59
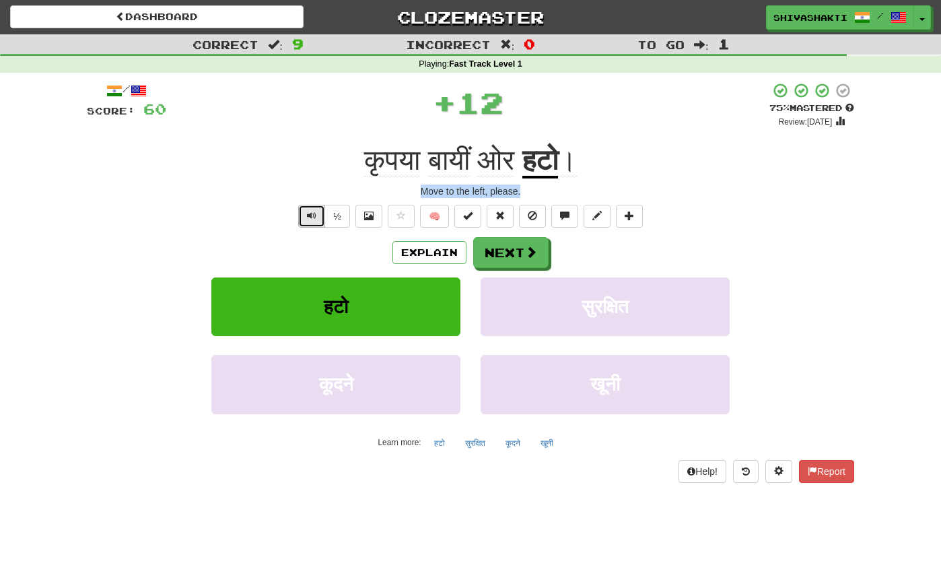
click at [314, 215] on span "Text-to-speech controls" at bounding box center [311, 215] width 9 height 9
click at [514, 251] on button "Next" at bounding box center [511, 253] width 75 height 31
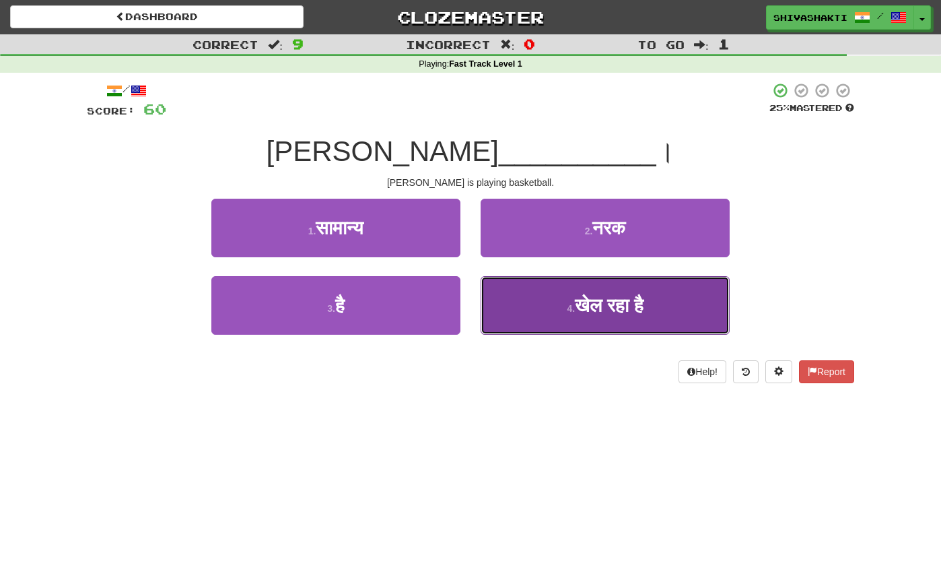
click at [611, 308] on span "खेल रहा है" at bounding box center [609, 305] width 69 height 21
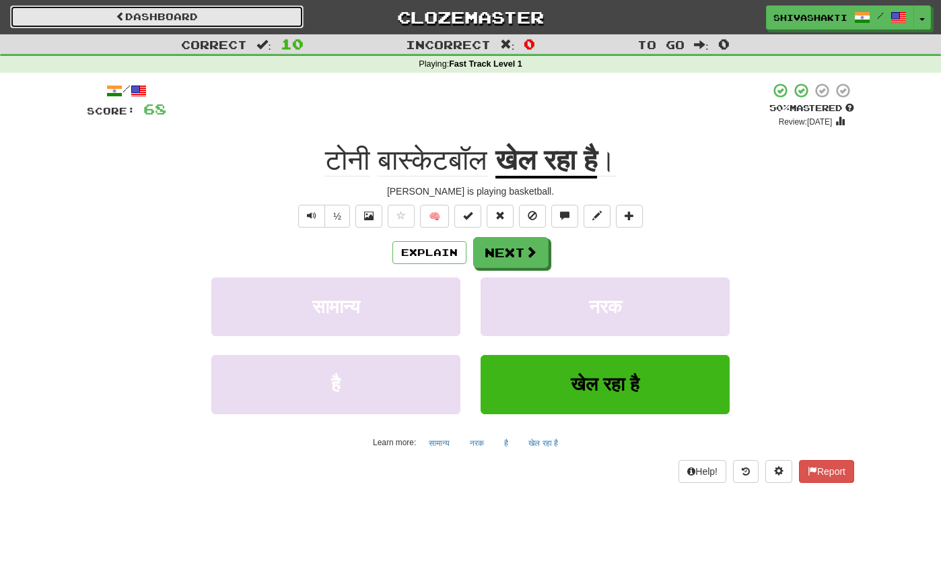
click at [222, 13] on link "Dashboard" at bounding box center [157, 16] width 294 height 23
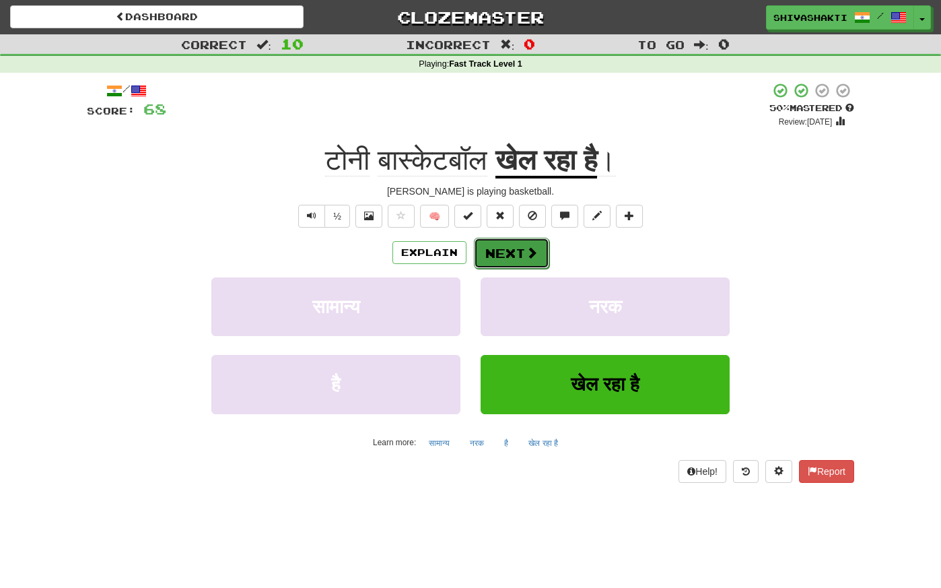
click at [521, 248] on button "Next" at bounding box center [511, 253] width 75 height 31
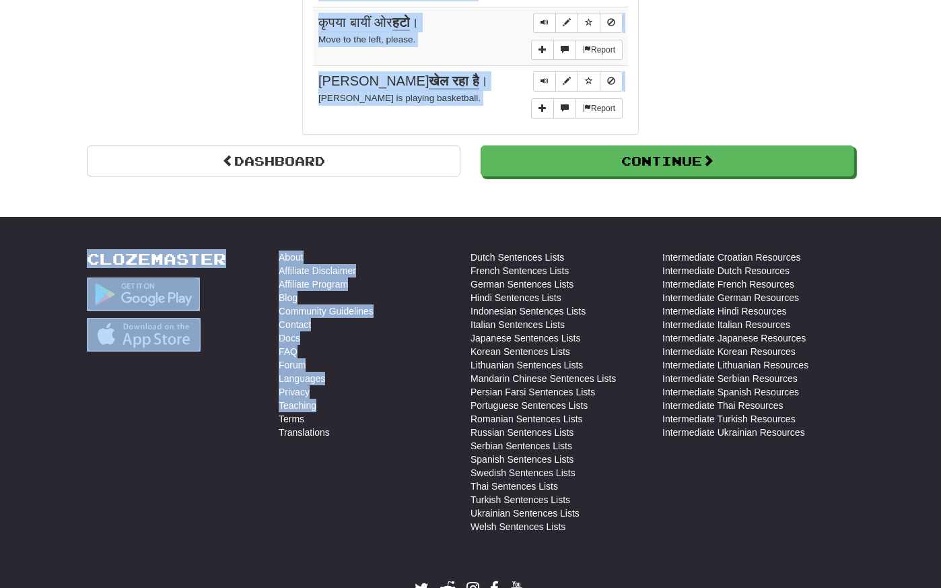
scroll to position [1388, 0]
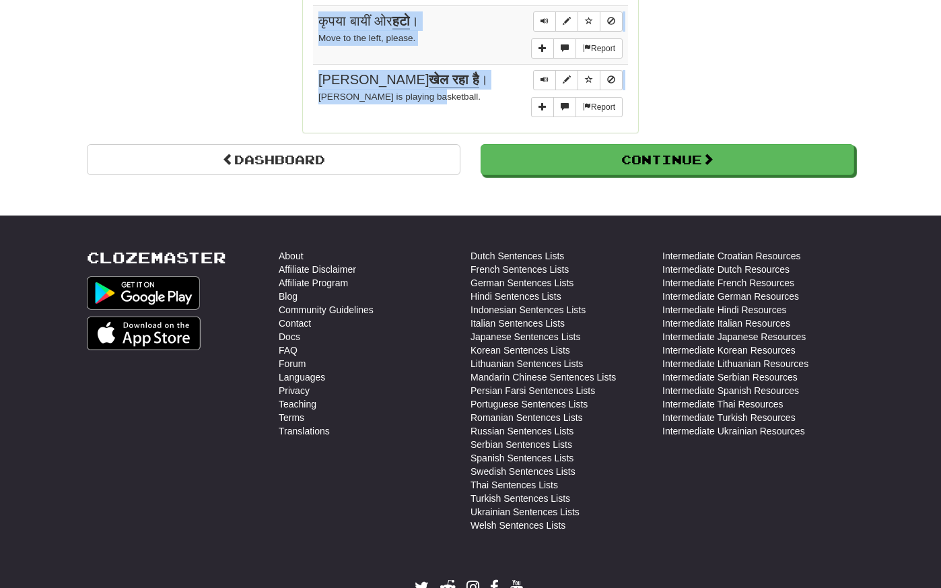
drag, startPoint x: 315, startPoint y: 205, endPoint x: 448, endPoint y: 108, distance: 164.7
copy tbody "उसने सर्दियों के लिए दक्षिण की यात्रा की। She traveled south for the winter. Re…"
